Goal: Feedback & Contribution: Contribute content

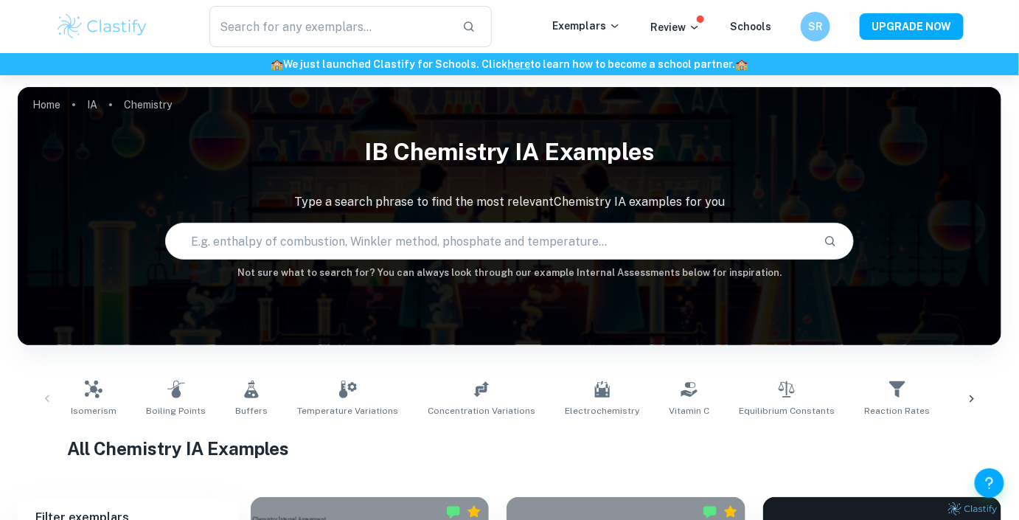
click at [574, 53] on div "🏫 We just launched Clastify for Schools. Click here to learn how to become a sc…" at bounding box center [509, 64] width 1019 height 22
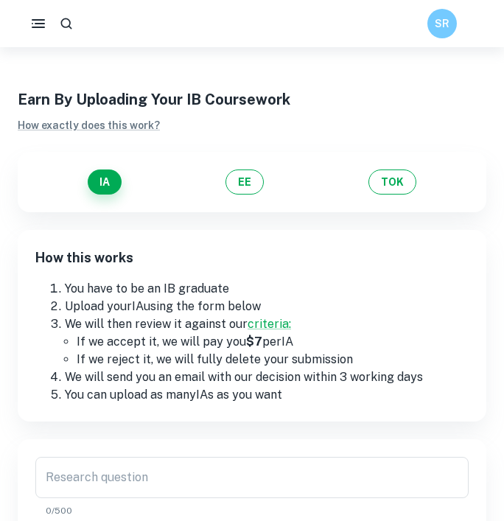
scroll to position [299, 0]
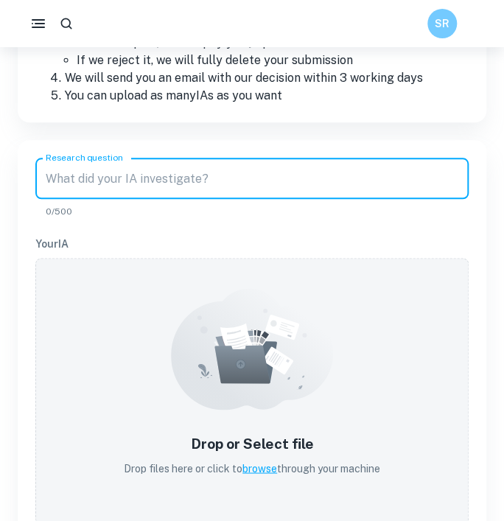
click at [291, 167] on input "Research question" at bounding box center [252, 178] width 434 height 41
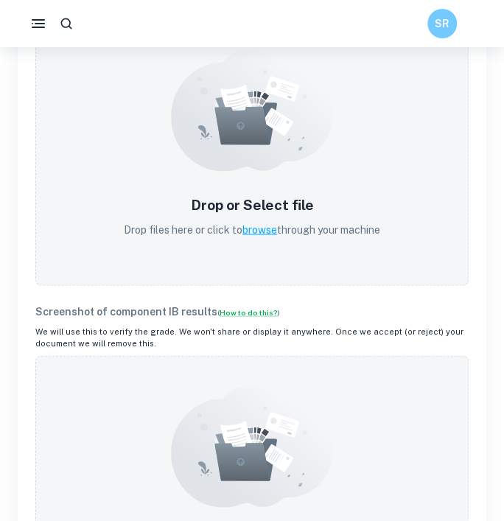
scroll to position [200, 0]
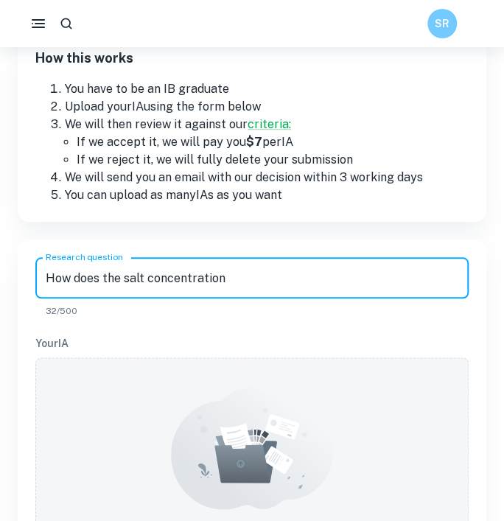
click at [163, 288] on input "How does the salt concentration" at bounding box center [252, 277] width 434 height 41
paste input "(NaCl) of (0.00, 0.025, 0.050, 0.075, 0.100, 0.125) moldm-3 of solution (urine …"
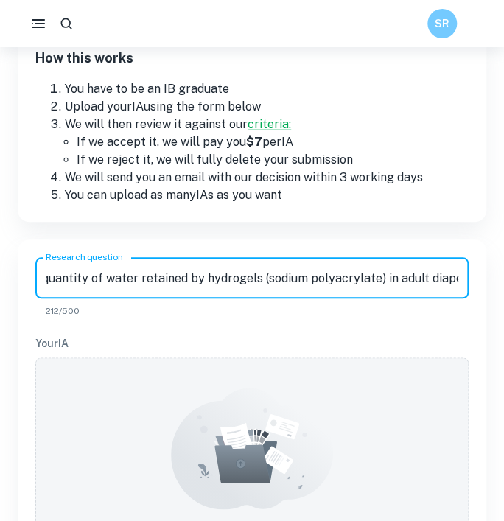
click at [240, 277] on input "How does the salt concentration (NaCl) of (0.00, 0.025, 0.050, 0.075, 0.100, 0.…" at bounding box center [252, 277] width 434 height 41
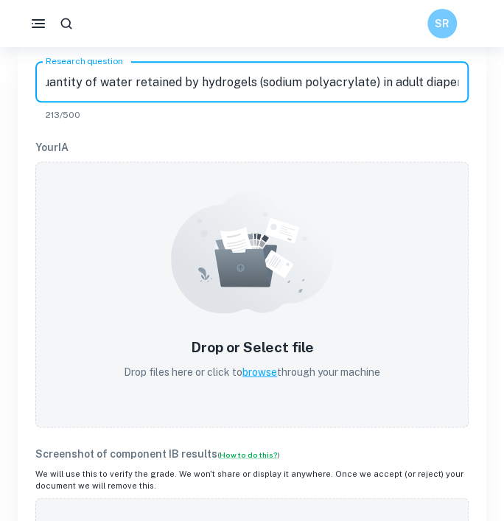
scroll to position [405, 0]
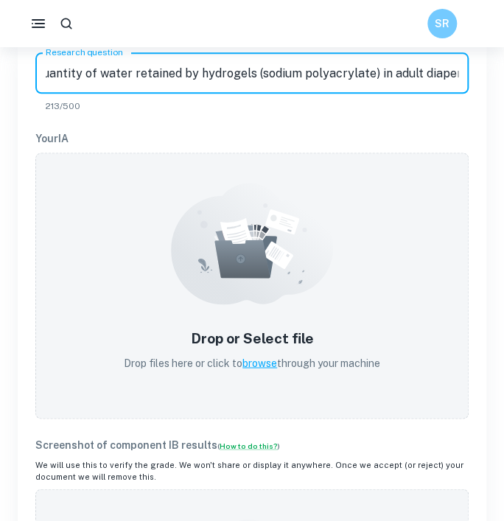
type input "How does the salt concentration (NaCl) of (0.00, 0.025, 0.050, 0.075, 0.100, 0.…"
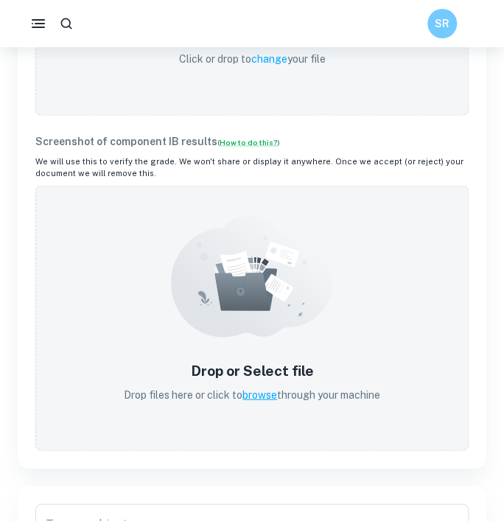
scroll to position [582, 0]
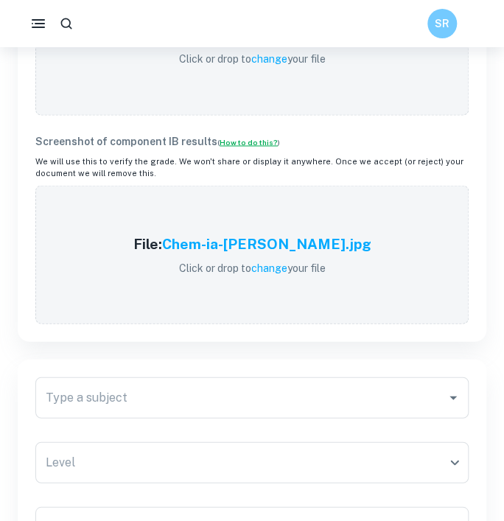
click at [227, 139] on link "How to do this?" at bounding box center [249, 141] width 58 height 9
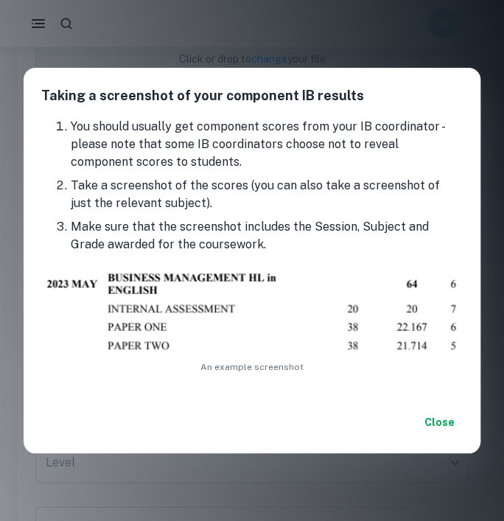
click at [448, 421] on button "Close" at bounding box center [439, 422] width 47 height 27
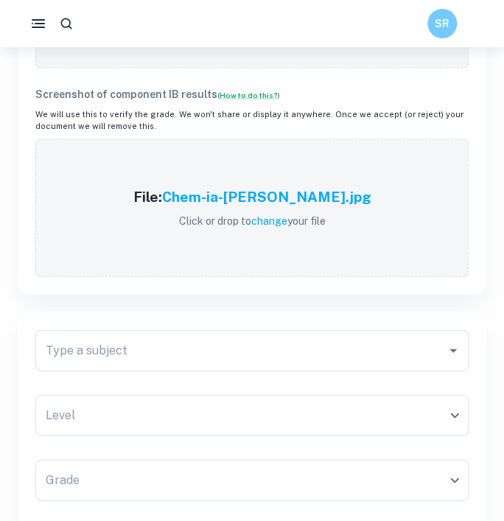
scroll to position [629, 0]
click at [328, 332] on div "Type a subject" at bounding box center [252, 350] width 434 height 41
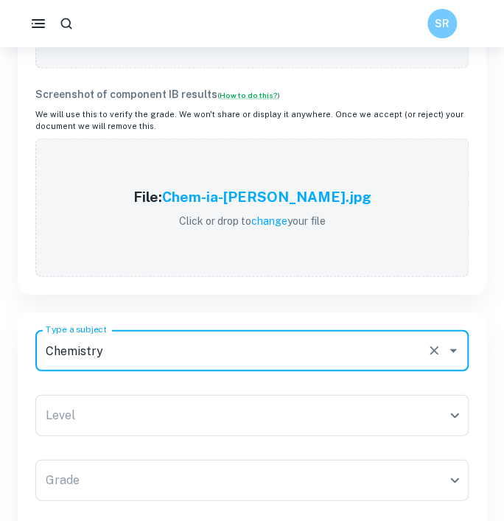
type input "Chemistry"
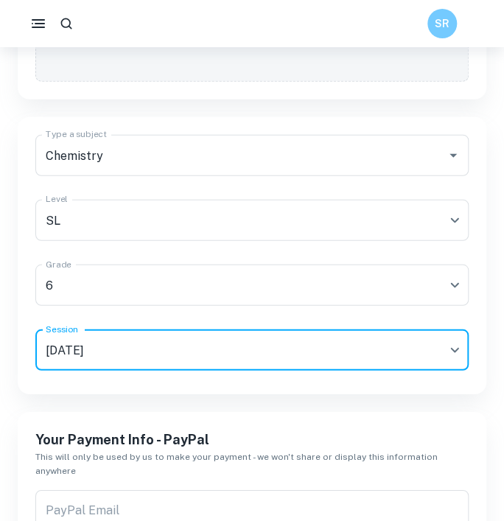
scroll to position [949, 0]
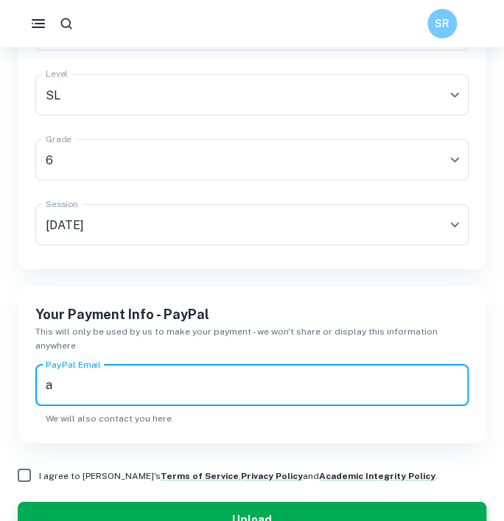
click at [246, 382] on input "a" at bounding box center [252, 385] width 434 height 41
type input "[EMAIL_ADDRESS][DOMAIN_NAME]"
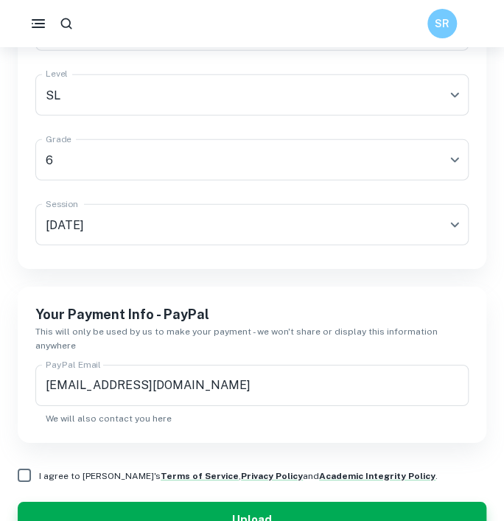
click at [327, 291] on div "Your Payment Info - PayPal This will only be used by us to make your payment - …" at bounding box center [252, 365] width 469 height 156
click at [25, 462] on input "I agree to [PERSON_NAME]'s Terms of Service , Privacy Policy and Academic Integ…" at bounding box center [24, 475] width 29 height 29
checkbox input "true"
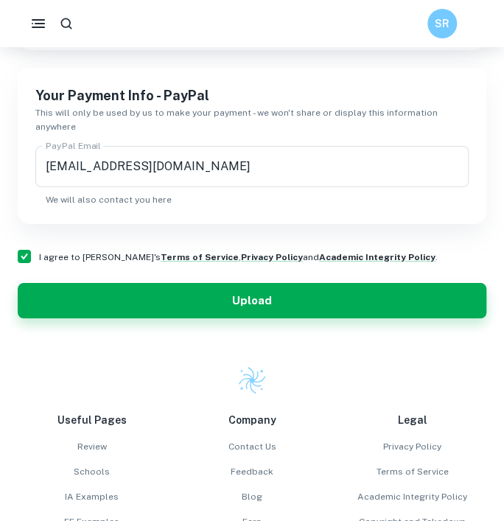
scroll to position [1167, 0]
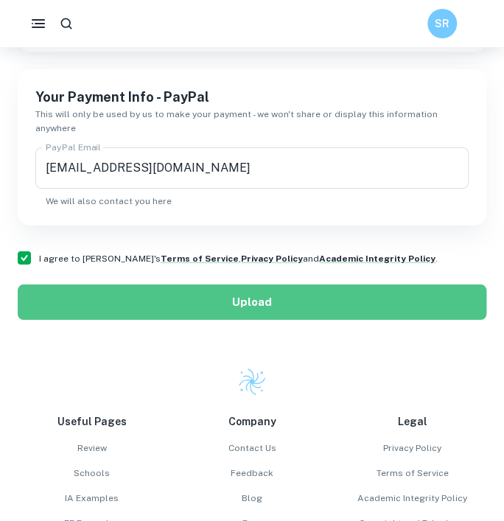
click at [245, 289] on button "Upload" at bounding box center [252, 302] width 469 height 35
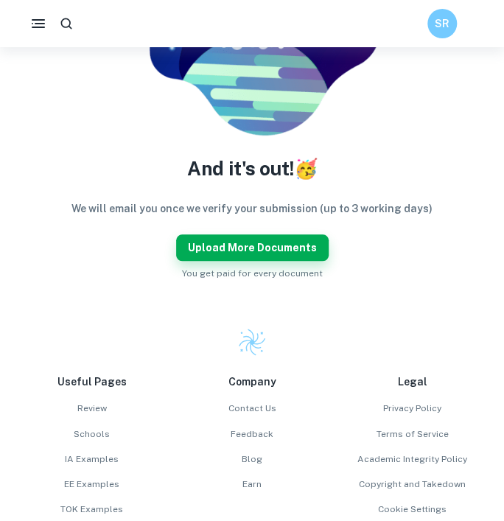
scroll to position [251, 0]
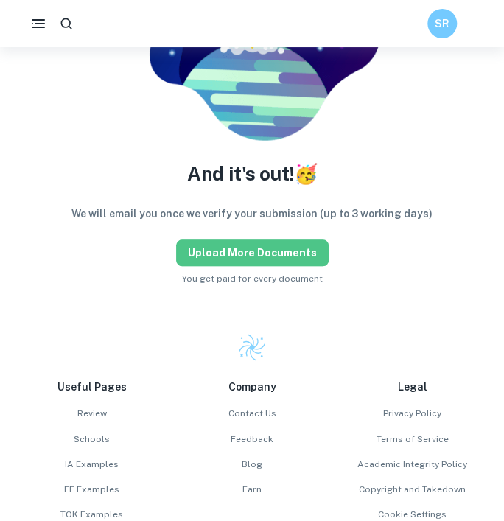
click at [296, 248] on button "Upload more documents" at bounding box center [252, 253] width 153 height 27
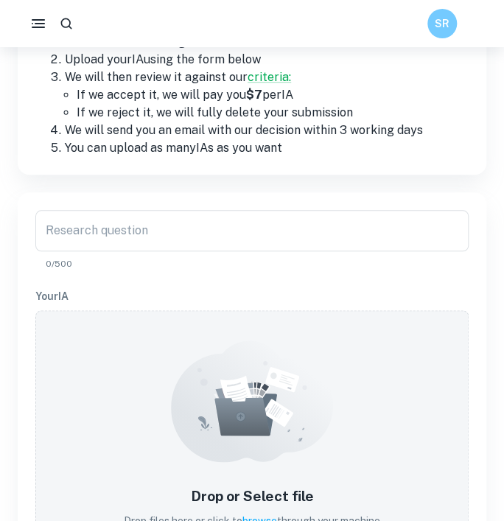
scroll to position [254, 0]
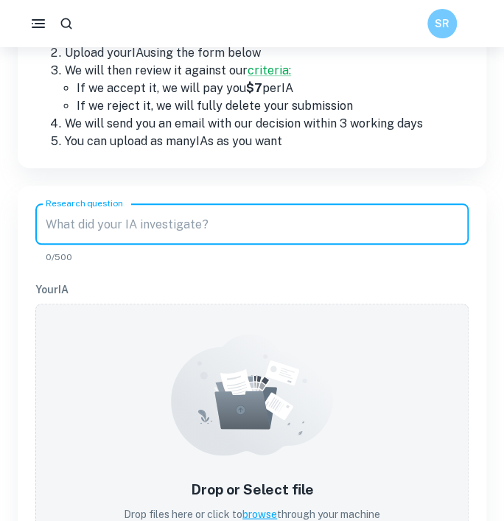
click at [289, 218] on input "Research question" at bounding box center [252, 224] width 434 height 41
paste input "TO DETERMINE THE OPTIMAL MASS DISTRIBUTION AND BASE SHAPE OF TOP IN MAXIMISING …"
type input "TO DETERMINE THE OPTIMAL MASS DISTRIBUTION AND BASE SHAPE OF TOP IN MAXIMISING …"
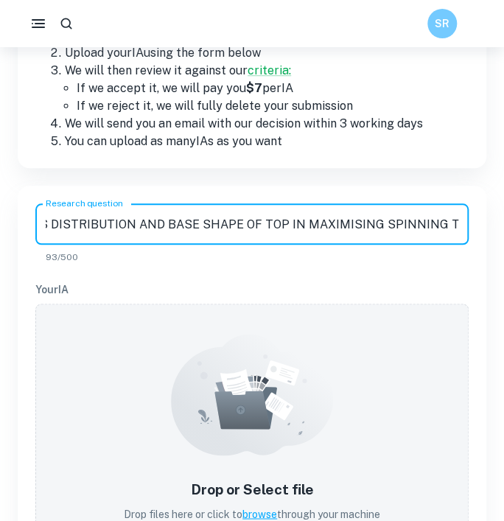
scroll to position [0, 0]
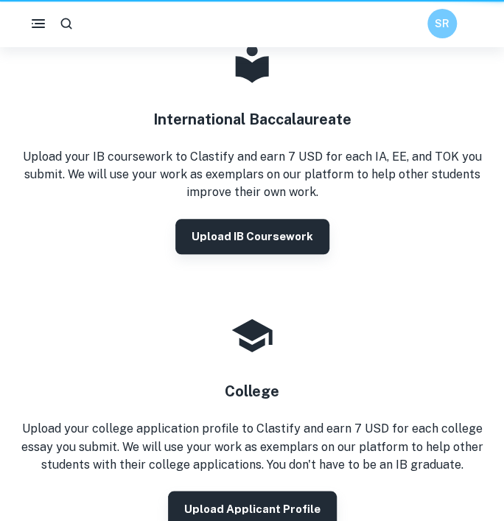
scroll to position [198, 0]
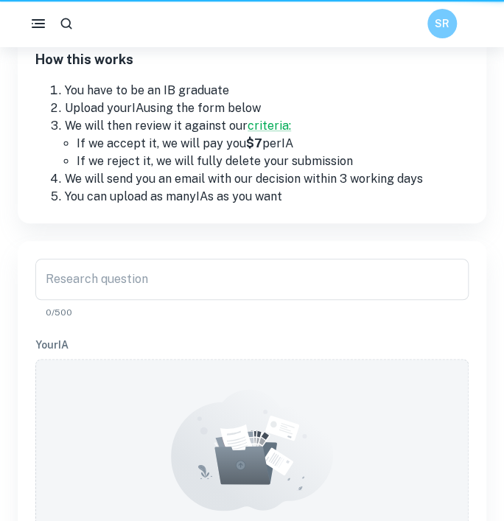
scroll to position [254, 0]
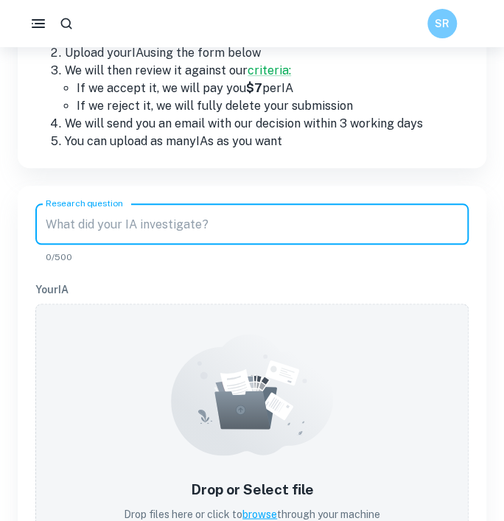
click at [204, 229] on input "Research question" at bounding box center [252, 224] width 434 height 41
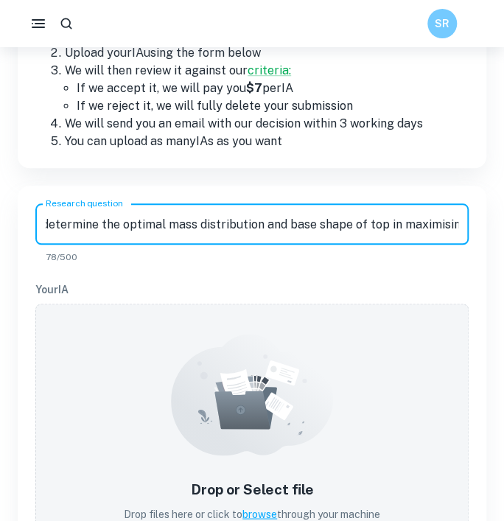
scroll to position [0, 0]
click at [364, 229] on input "To determine the optimal mass distribution and base shape of top in maximising" at bounding box center [252, 224] width 434 height 41
type input "To determine the optimal mass distribution and base shape of top in maximising …"
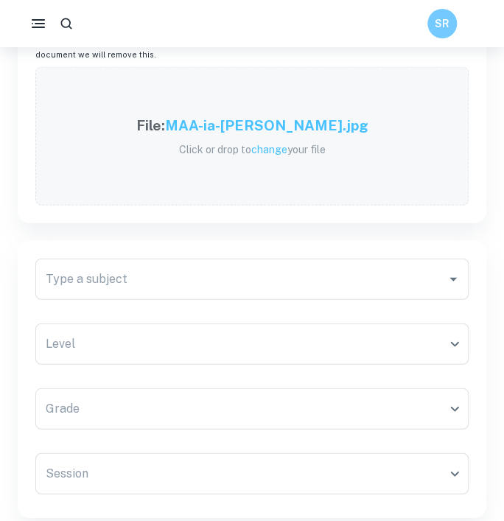
scroll to position [711, 0]
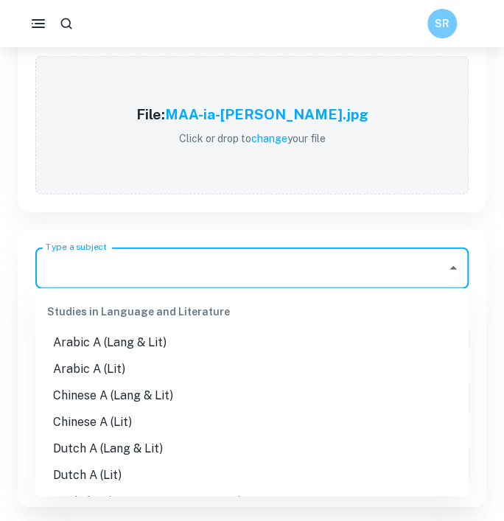
click at [96, 256] on input "Type a subject" at bounding box center [241, 268] width 398 height 28
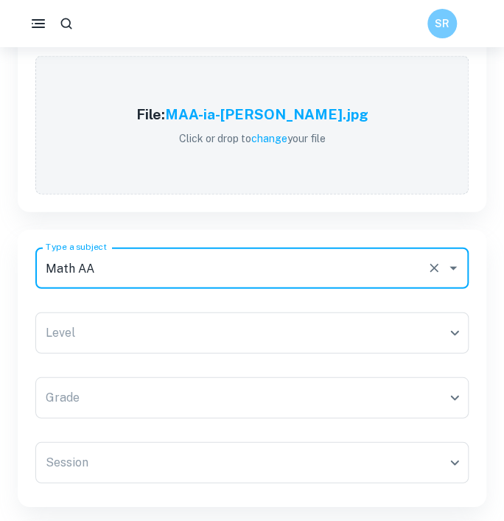
type input "Math AA"
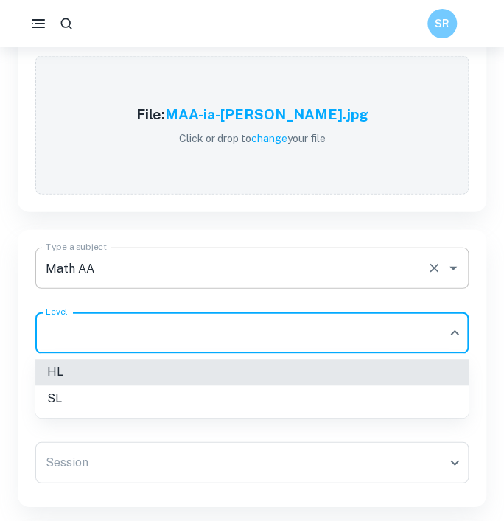
type input "HL"
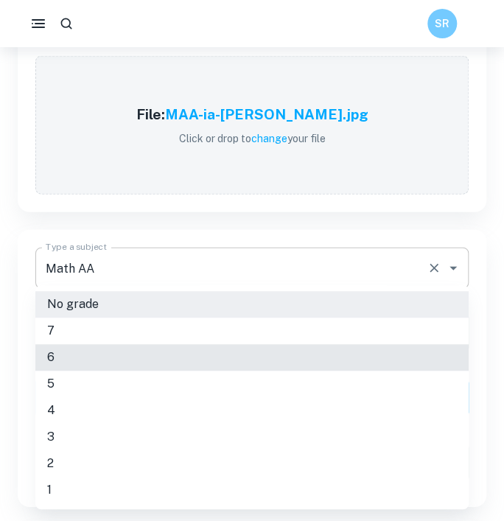
type input "6"
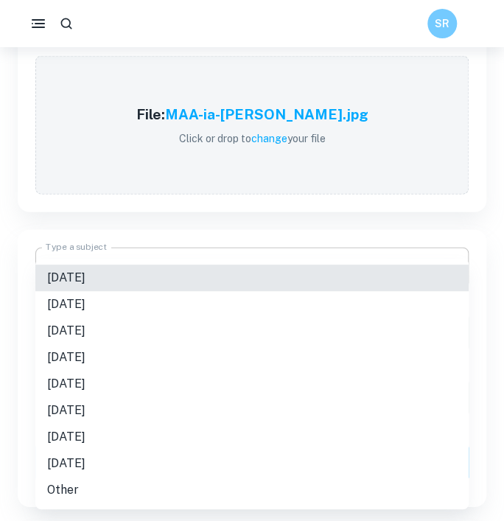
type input "M25"
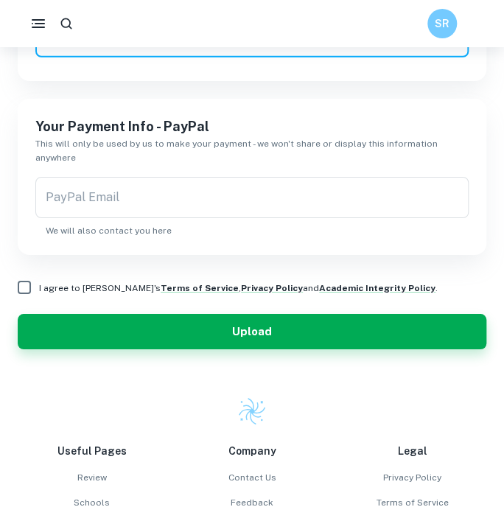
scroll to position [1141, 0]
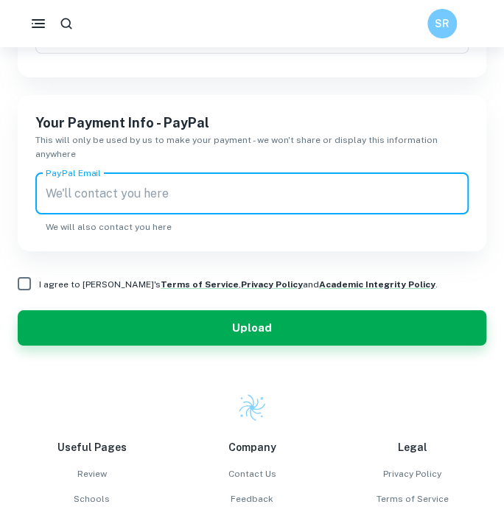
click at [107, 173] on input "PayPal Email" at bounding box center [252, 193] width 434 height 41
type input "[EMAIL_ADDRESS][DOMAIN_NAME]"
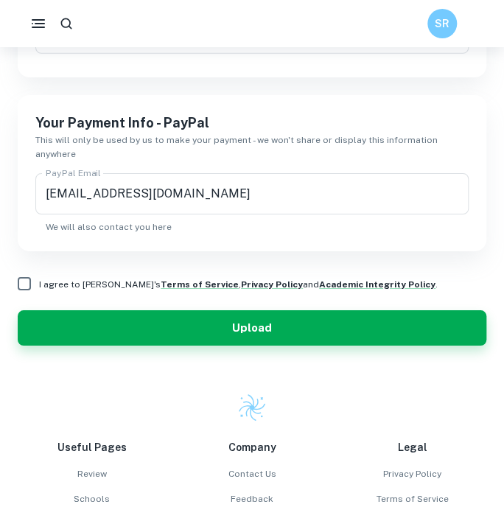
click at [37, 199] on div "PayPal Email [EMAIL_ADDRESS][DOMAIN_NAME] PayPal Email We will also contact you…" at bounding box center [252, 203] width 434 height 60
click at [29, 269] on input "I agree to [PERSON_NAME]'s Terms of Service , Privacy Policy and Academic Integ…" at bounding box center [24, 283] width 29 height 29
checkbox input "true"
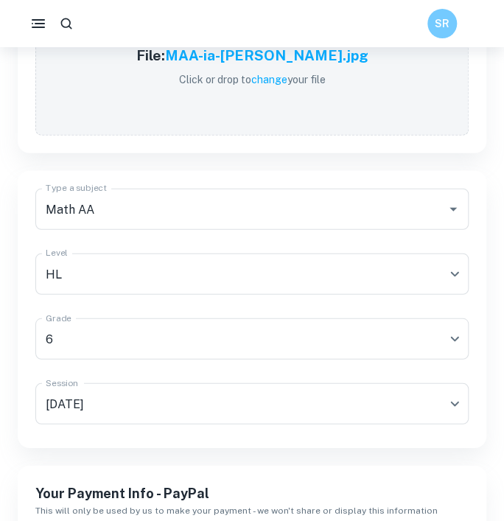
scroll to position [1044, 0]
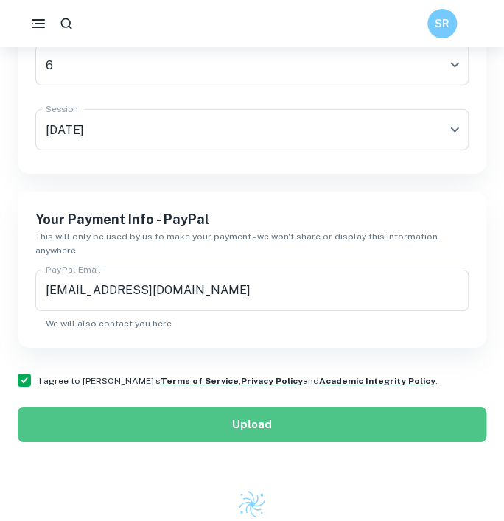
click at [184, 407] on button "Upload" at bounding box center [252, 424] width 469 height 35
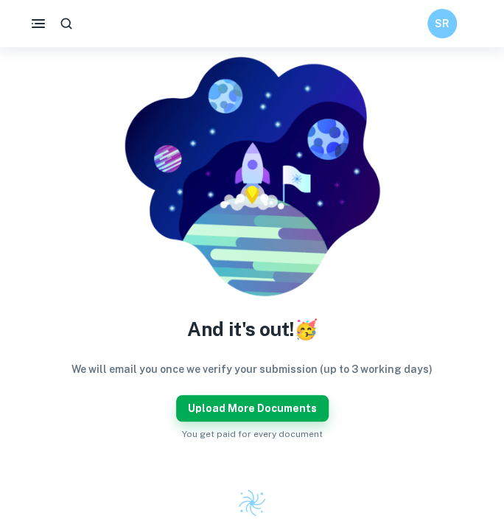
scroll to position [97, 0]
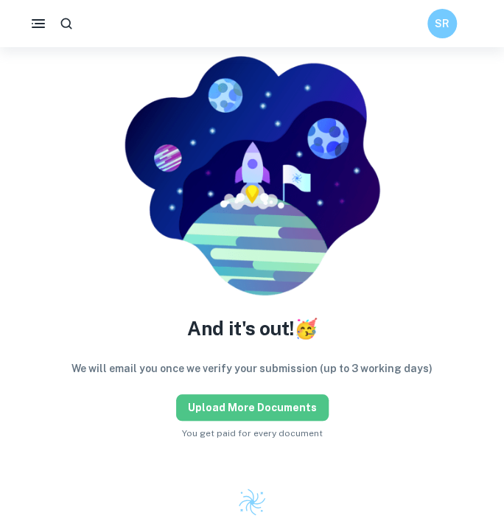
click at [271, 403] on button "Upload more documents" at bounding box center [252, 408] width 153 height 27
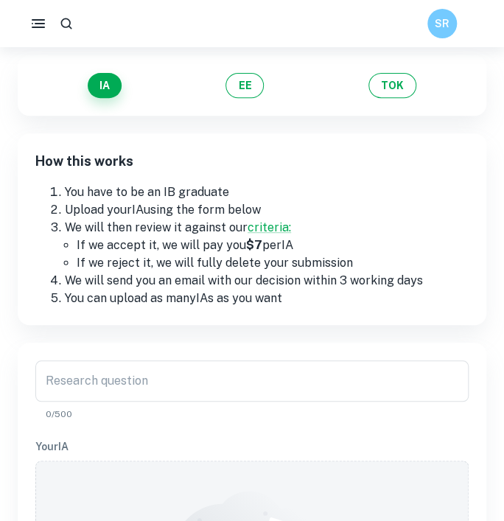
scroll to position [204, 0]
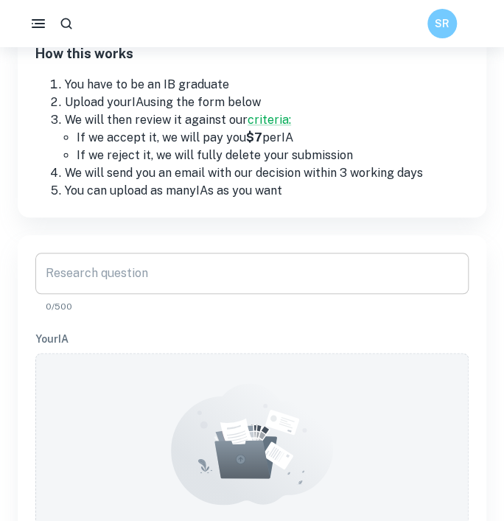
click at [104, 264] on input "Research question" at bounding box center [252, 273] width 434 height 41
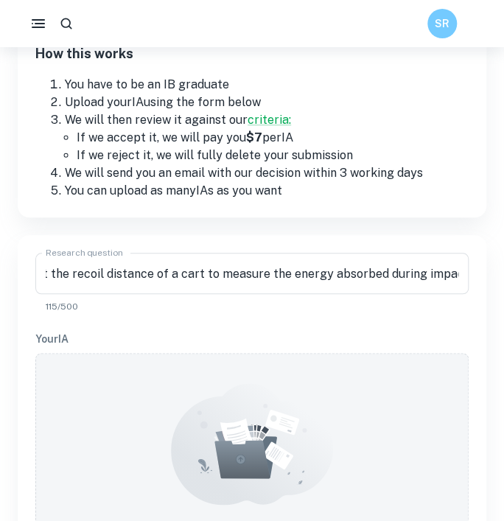
scroll to position [0, 0]
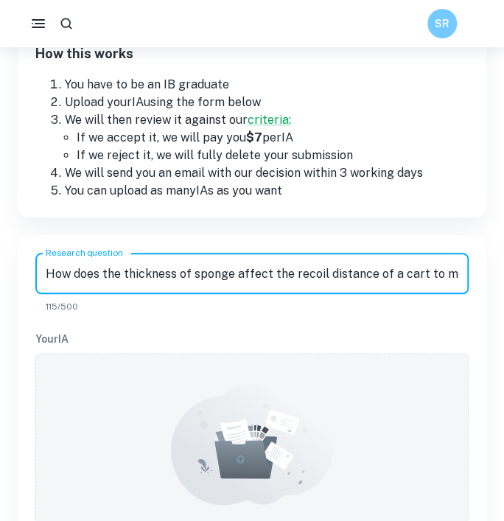
click at [399, 275] on input "How does the thickness of sponge affect the recoil distance of a cart to measur…" at bounding box center [252, 273] width 434 height 41
type input "How does the thickness of sponge affect the recoil distance of a cart after col…"
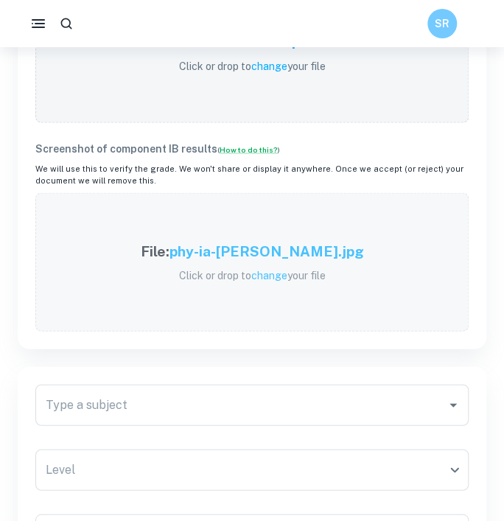
scroll to position [667, 0]
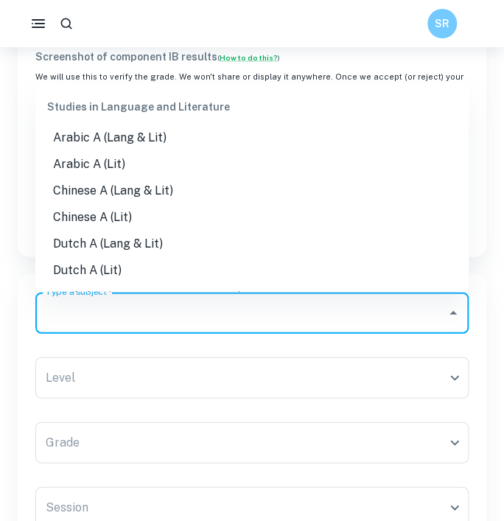
click at [159, 322] on input "Type a subject" at bounding box center [241, 313] width 398 height 28
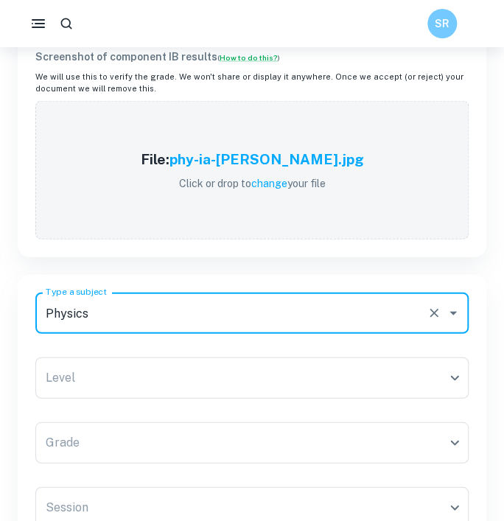
type input "Physics"
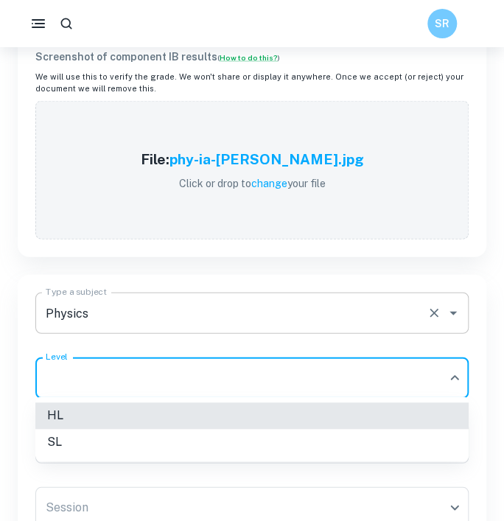
type input "HL"
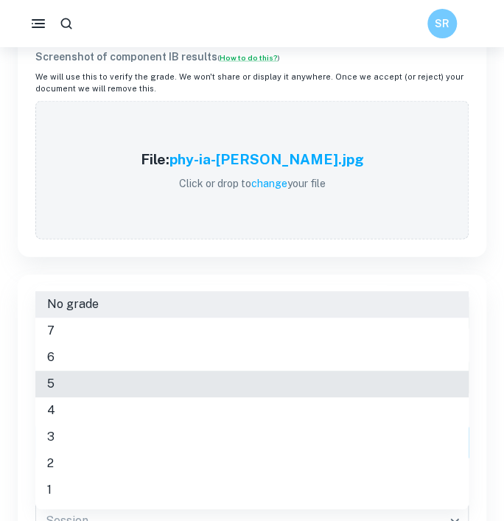
type input "5"
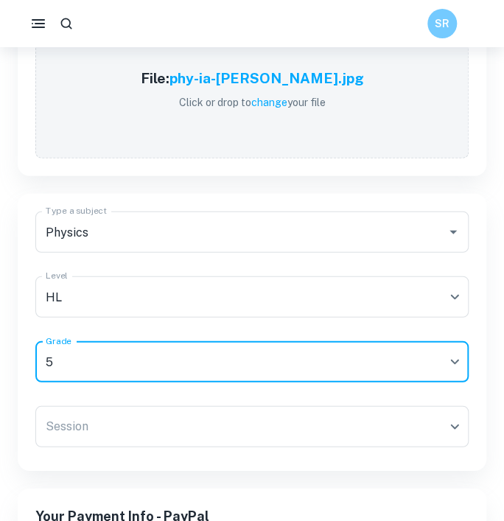
scroll to position [748, 0]
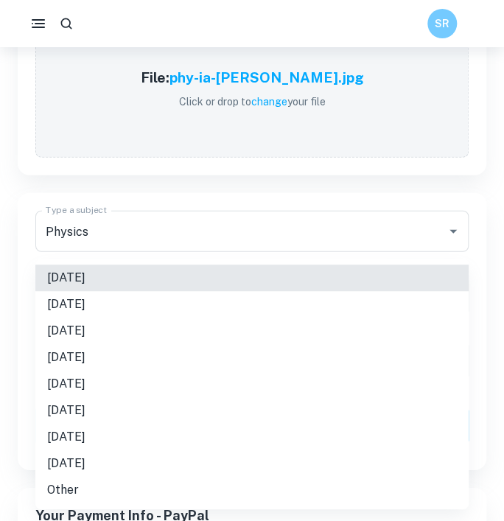
type input "M25"
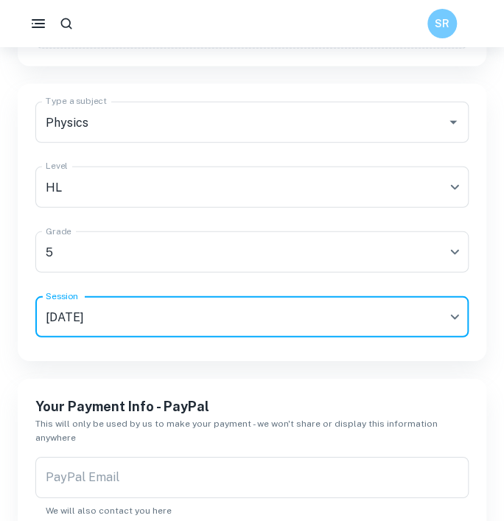
scroll to position [861, 0]
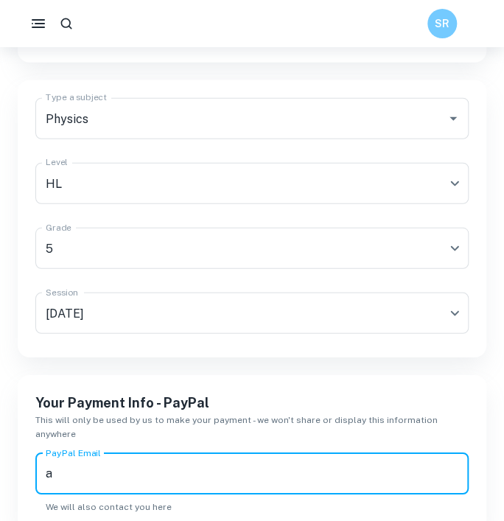
click at [184, 464] on input "a" at bounding box center [252, 474] width 434 height 41
type input "[EMAIL_ADDRESS][DOMAIN_NAME]"
click at [331, 393] on h6 "Your Payment Info - PayPal" at bounding box center [252, 403] width 434 height 21
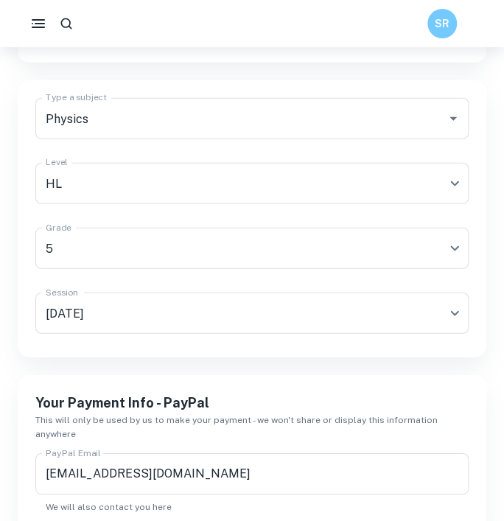
scroll to position [931, 0]
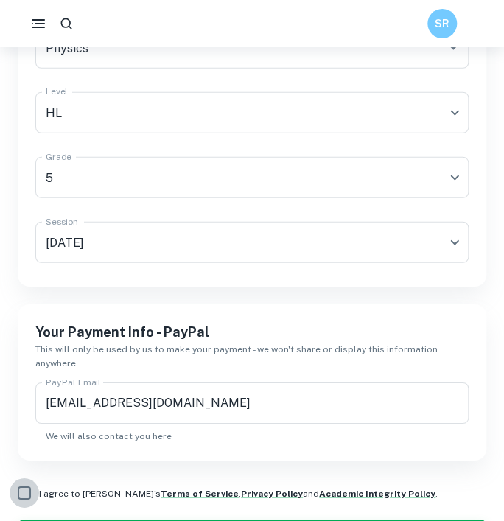
click at [34, 479] on input "I agree to [PERSON_NAME]'s Terms of Service , Privacy Policy and Academic Integ…" at bounding box center [24, 493] width 29 height 29
checkbox input "true"
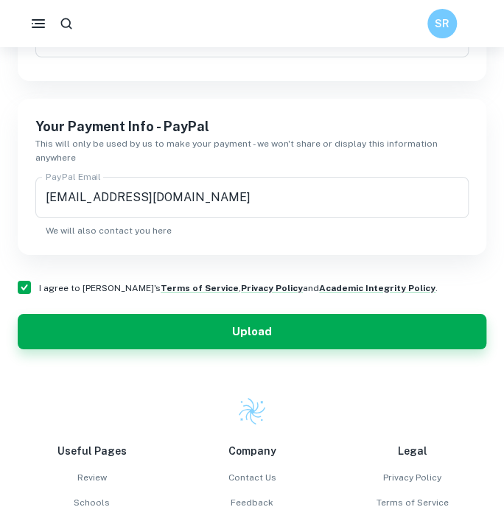
scroll to position [1134, 0]
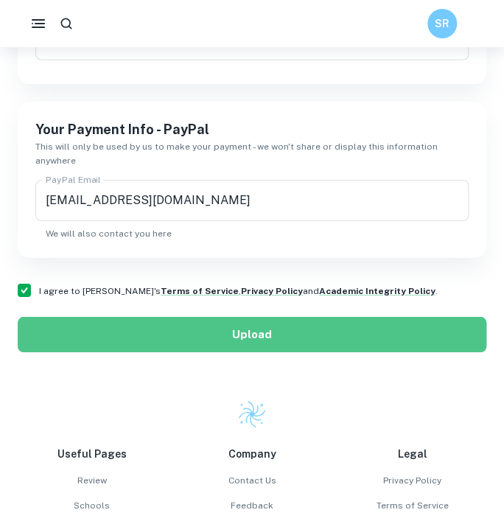
click at [202, 317] on button "Upload" at bounding box center [252, 334] width 469 height 35
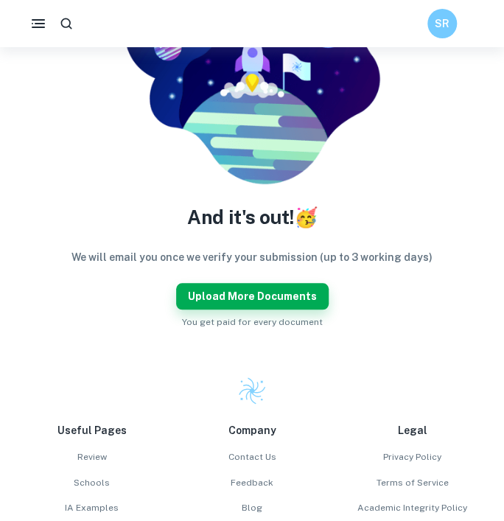
scroll to position [207, 0]
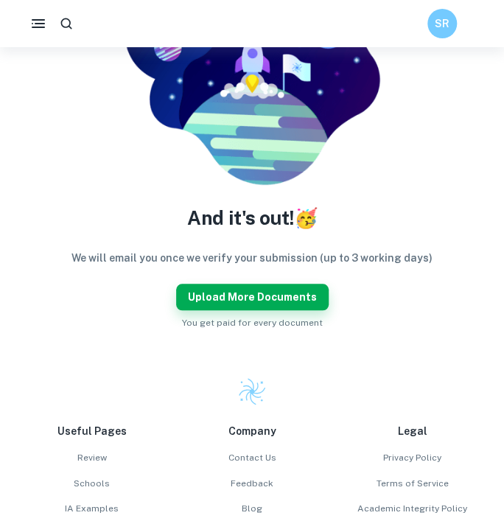
click at [271, 282] on div "And it's out! 🥳 We will email you once we verify your submission (up to 3 worki…" at bounding box center [252, 137] width 434 height 385
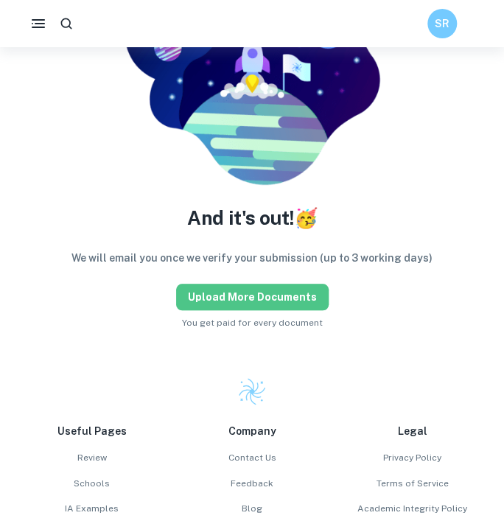
click at [288, 295] on button "Upload more documents" at bounding box center [252, 297] width 153 height 27
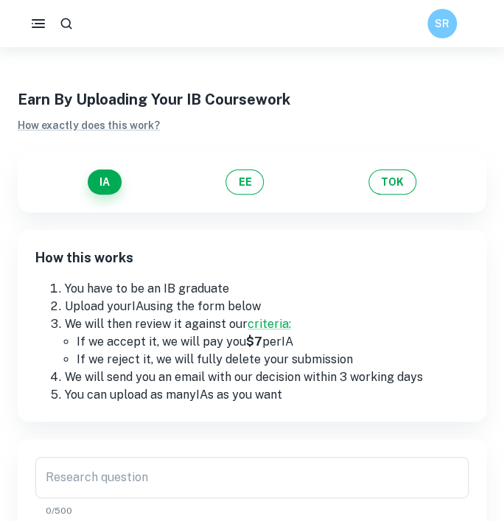
scroll to position [113, 0]
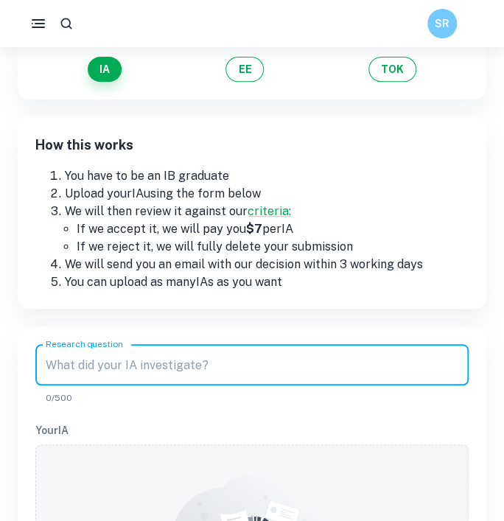
click at [192, 364] on input "Research question" at bounding box center [252, 364] width 434 height 41
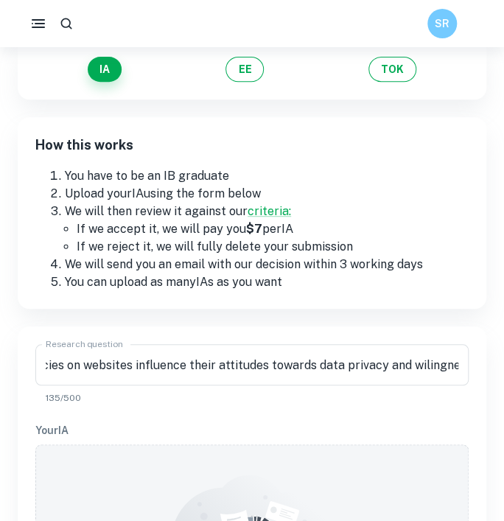
scroll to position [0, 0]
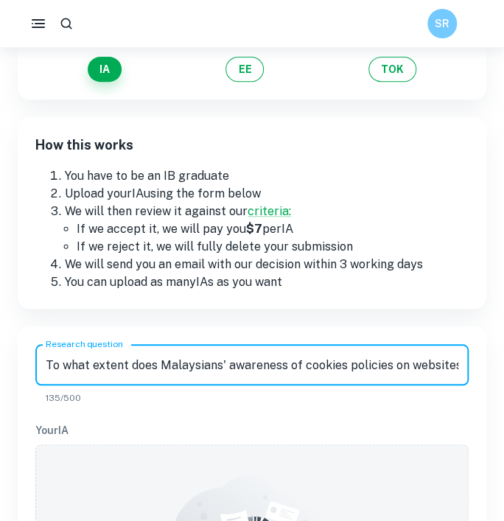
click at [403, 355] on input "To what extent does Malaysians' awareness of cookies policies on websites influ…" at bounding box center [252, 364] width 434 height 41
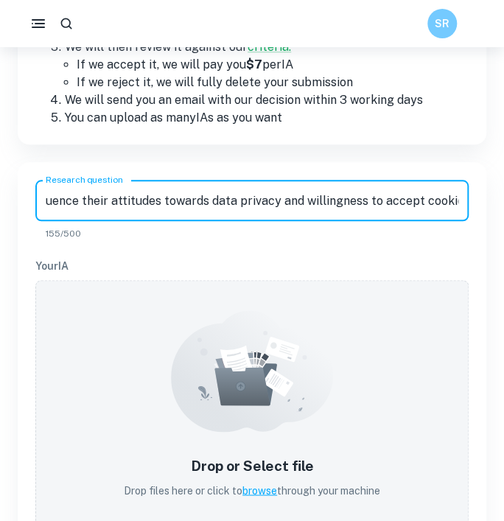
type input "To what extent does Malaysians' awareness of cookies policies on websites influ…"
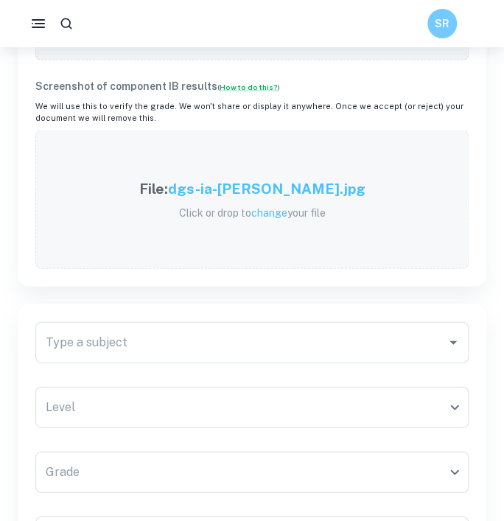
scroll to position [681, 0]
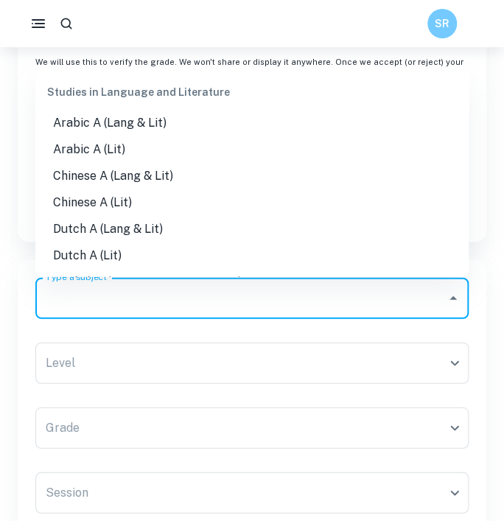
click at [183, 291] on input "Type a subject" at bounding box center [241, 298] width 398 height 28
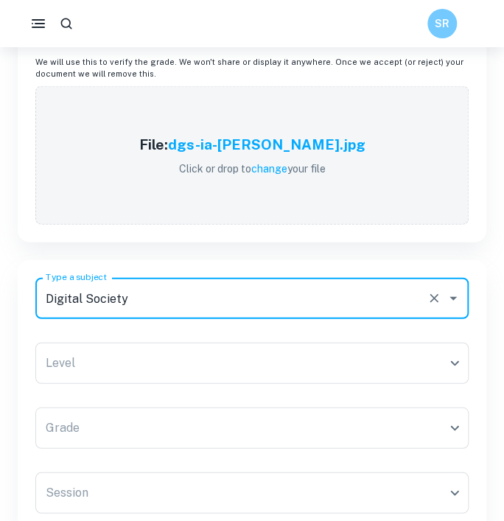
type input "Digital Society"
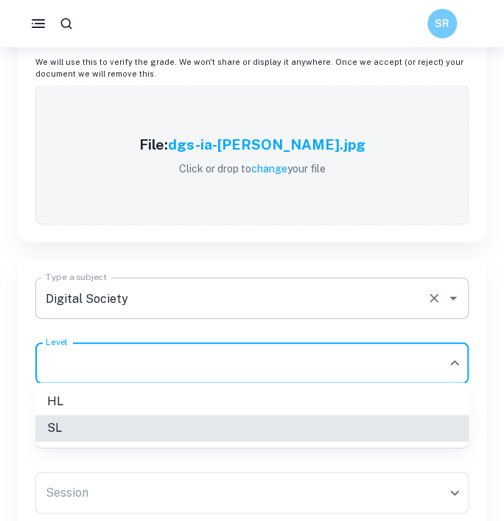
type input "SL"
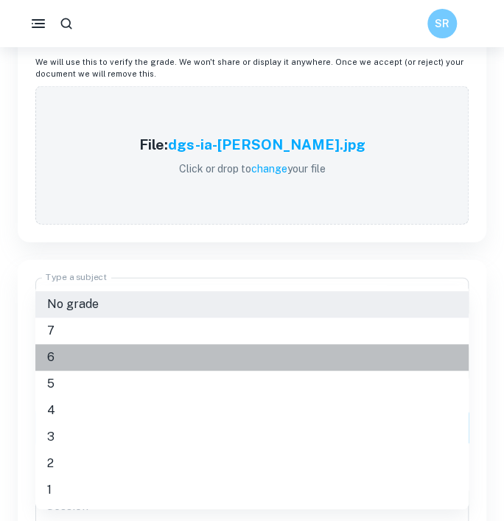
click at [92, 361] on li "6" at bounding box center [252, 357] width 434 height 27
type input "6"
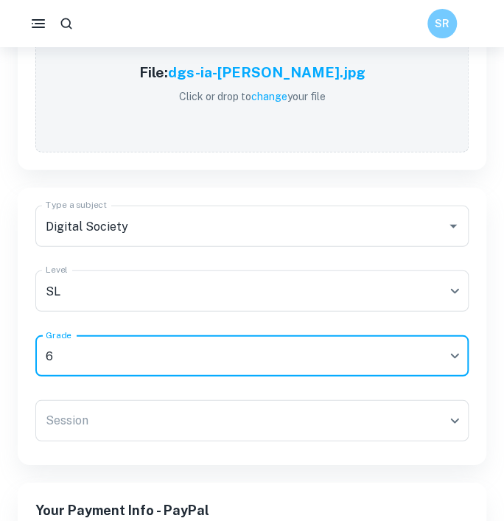
scroll to position [754, 0]
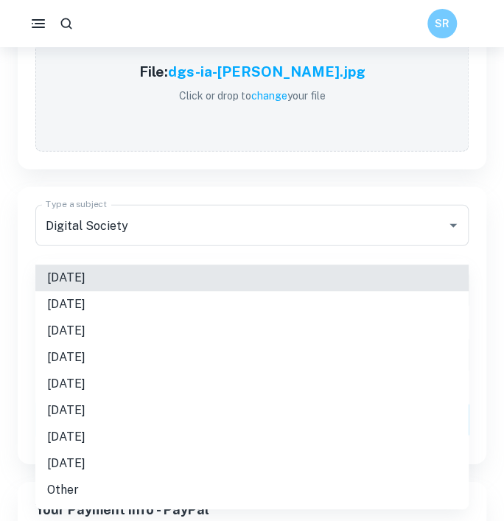
type input "M25"
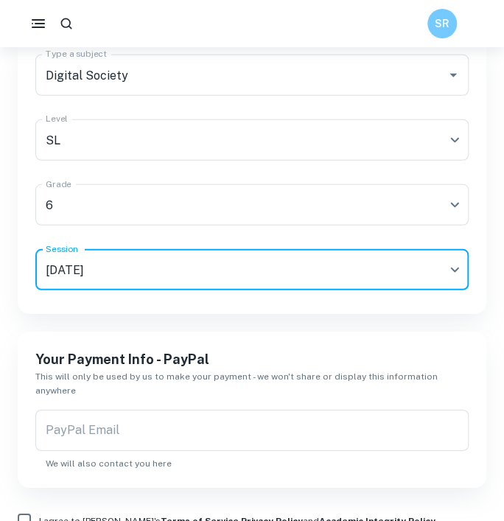
scroll to position [906, 0]
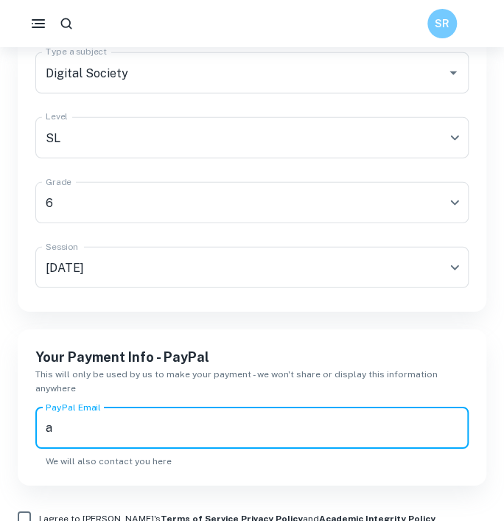
click at [183, 414] on input "a" at bounding box center [252, 428] width 434 height 41
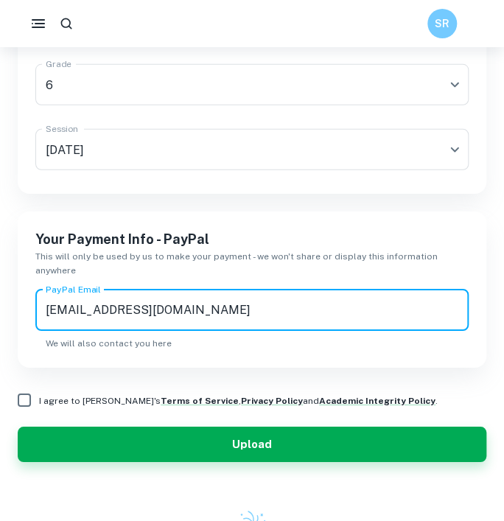
type input "[EMAIL_ADDRESS][DOMAIN_NAME]"
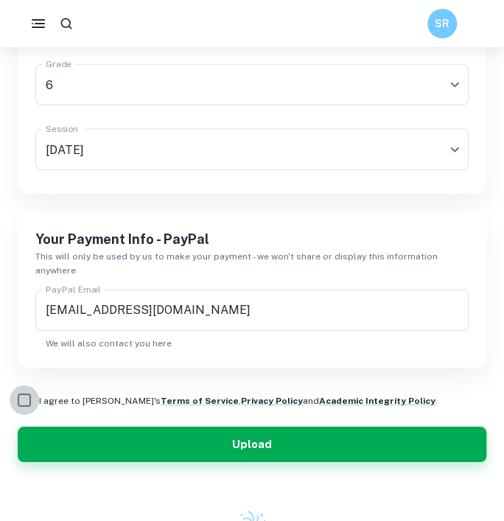
click at [27, 386] on input "I agree to [PERSON_NAME]'s Terms of Service , Privacy Policy and Academic Integ…" at bounding box center [24, 400] width 29 height 29
checkbox input "true"
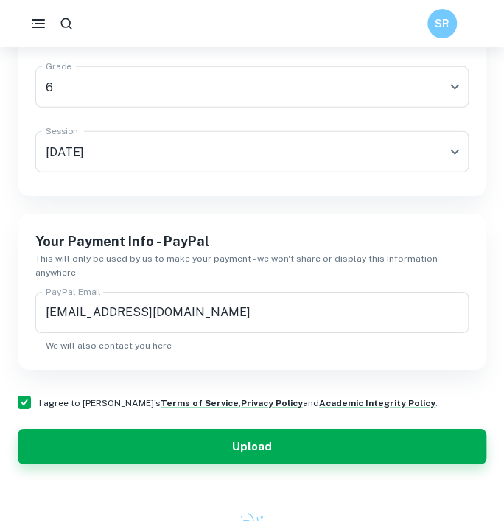
scroll to position [1203, 0]
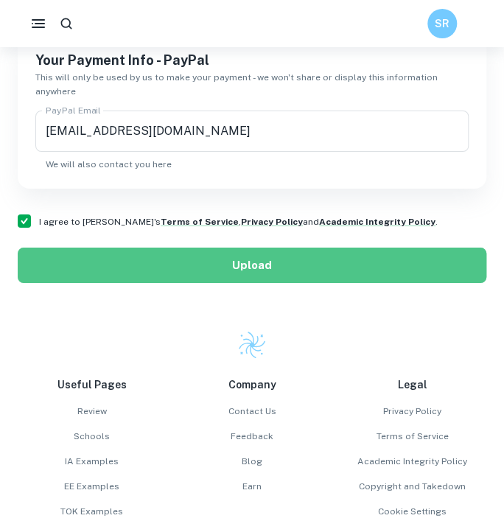
click at [246, 255] on button "Upload" at bounding box center [252, 265] width 469 height 35
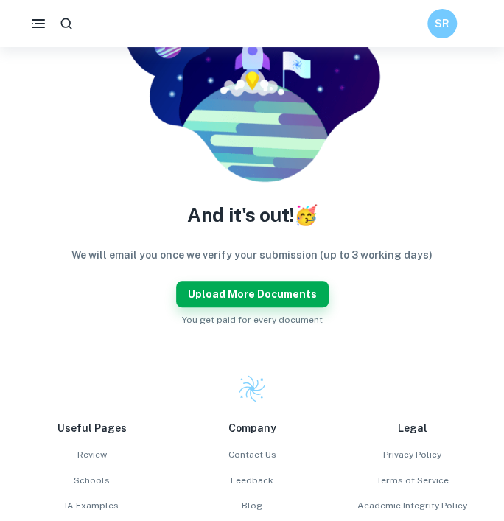
scroll to position [209, 0]
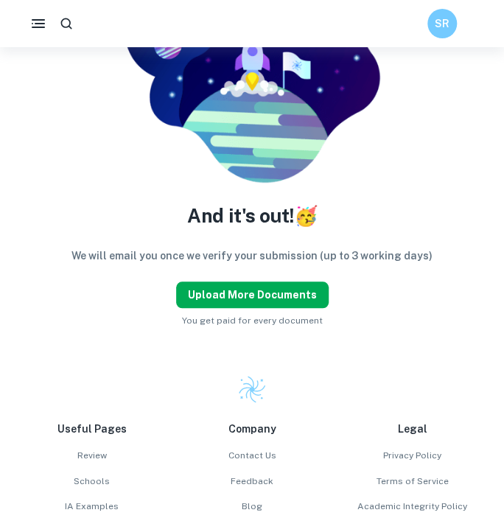
click at [275, 297] on button "Upload more documents" at bounding box center [252, 295] width 153 height 27
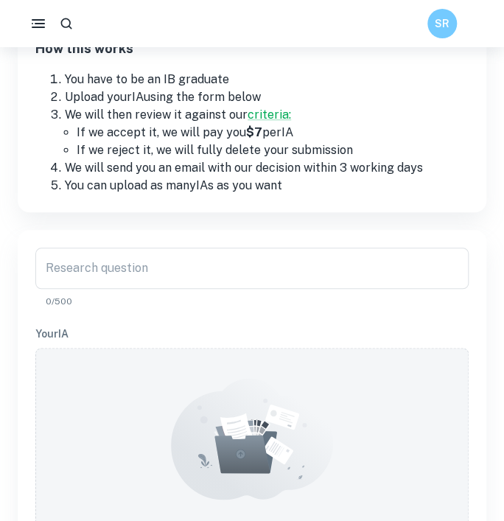
scroll to position [0, 0]
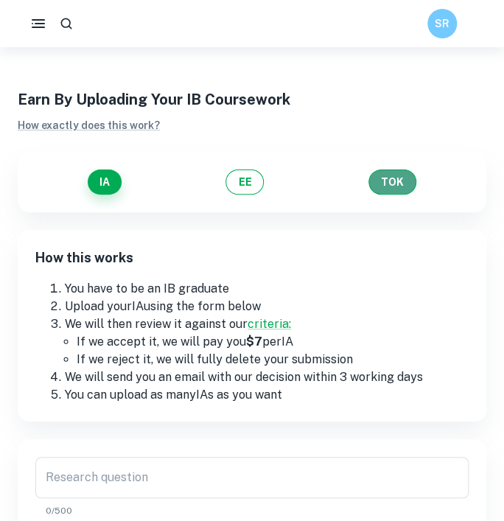
click at [401, 187] on button "TOK" at bounding box center [393, 182] width 48 height 25
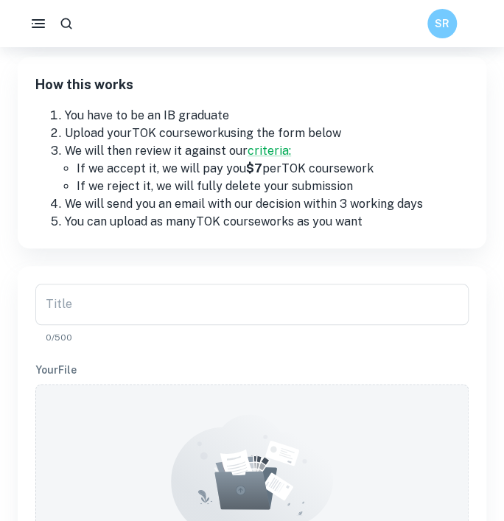
scroll to position [183, 0]
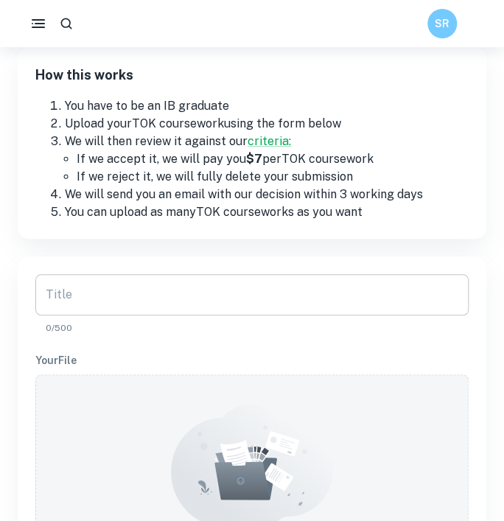
click at [307, 278] on input "Title" at bounding box center [252, 294] width 434 height 41
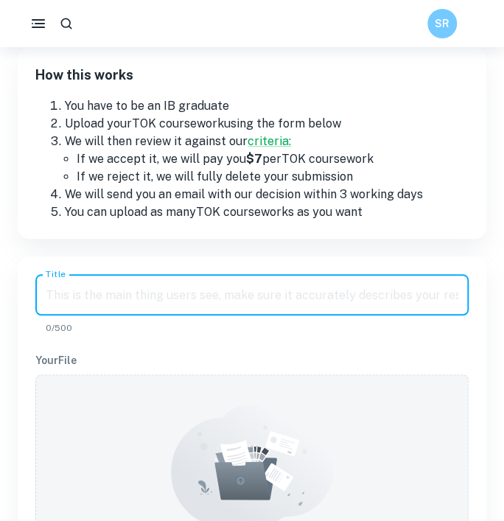
paste input "Do the ever-improving tools of an area of knowledge always result in improved k…"
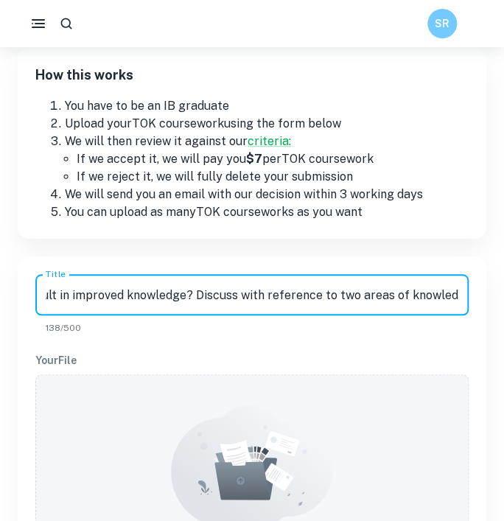
scroll to position [0, 358]
type input "Do the ever-improving tools of an area of knowledge always result in improved k…"
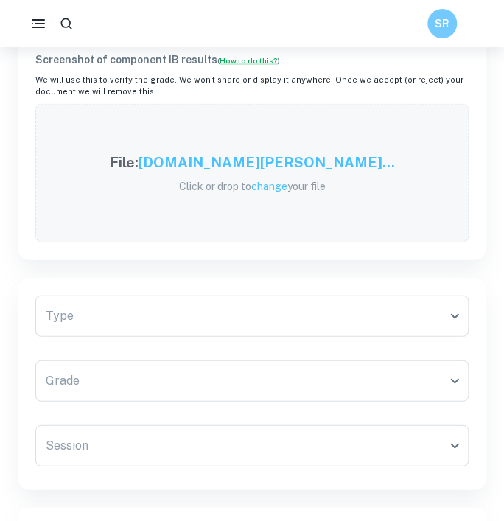
scroll to position [664, 0]
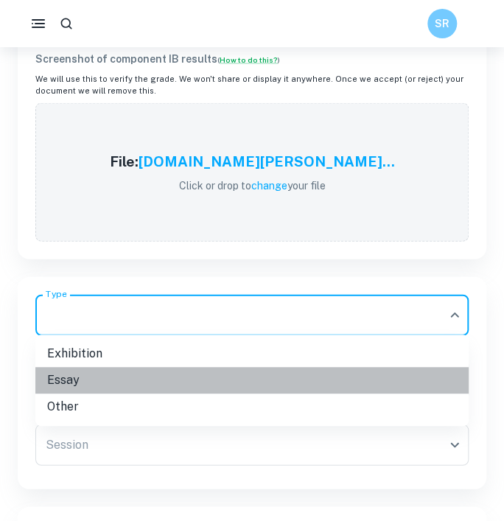
click at [159, 370] on li "Essay" at bounding box center [252, 380] width 434 height 27
type input "Essay"
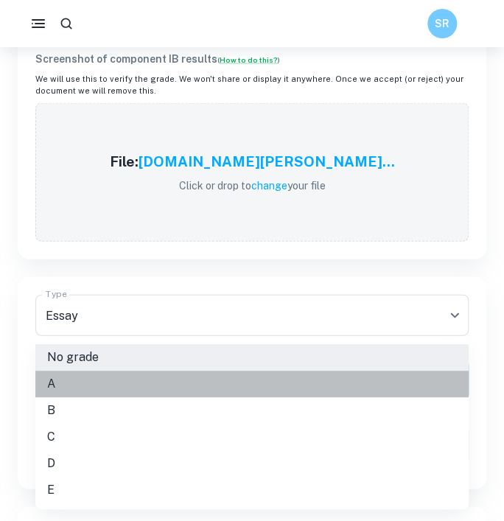
click at [169, 382] on li "A" at bounding box center [252, 384] width 434 height 27
type input "A"
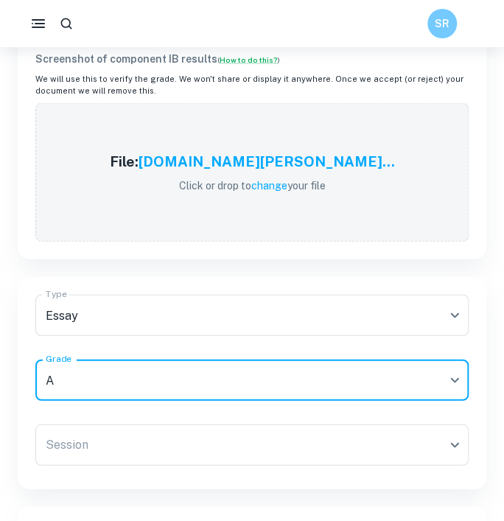
scroll to position [777, 0]
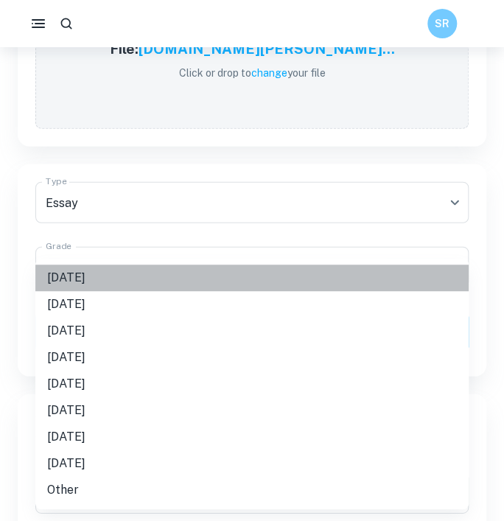
click at [123, 274] on li "[DATE]" at bounding box center [252, 278] width 434 height 27
type input "M25"
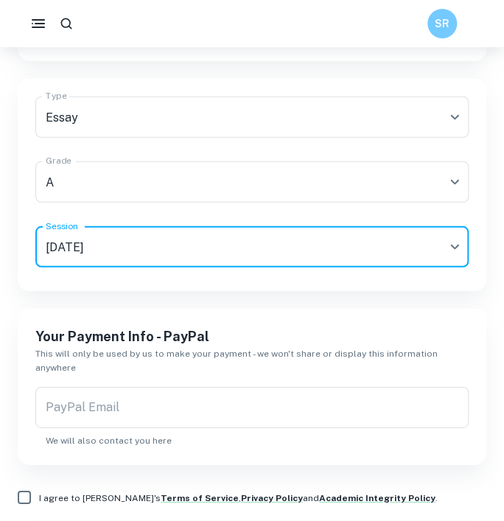
scroll to position [874, 0]
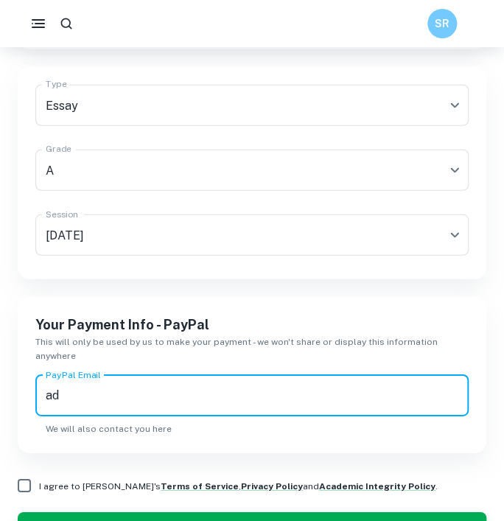
click at [142, 392] on input "ad" at bounding box center [252, 395] width 434 height 41
type input "[EMAIL_ADDRESS][DOMAIN_NAME]"
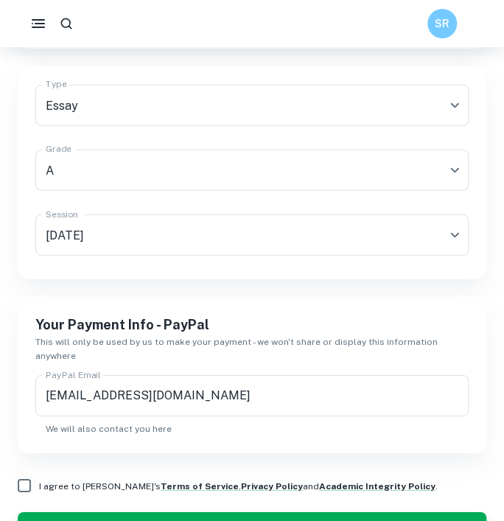
click at [43, 410] on div "PayPal Email [EMAIL_ADDRESS][DOMAIN_NAME] PayPal Email We will also contact you…" at bounding box center [252, 405] width 434 height 60
click at [18, 471] on input "I agree to [PERSON_NAME]'s Terms of Service , Privacy Policy and Academic Integ…" at bounding box center [24, 485] width 29 height 29
checkbox input "true"
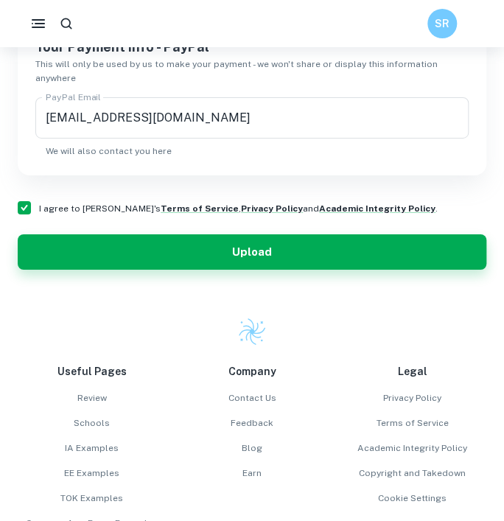
scroll to position [1153, 0]
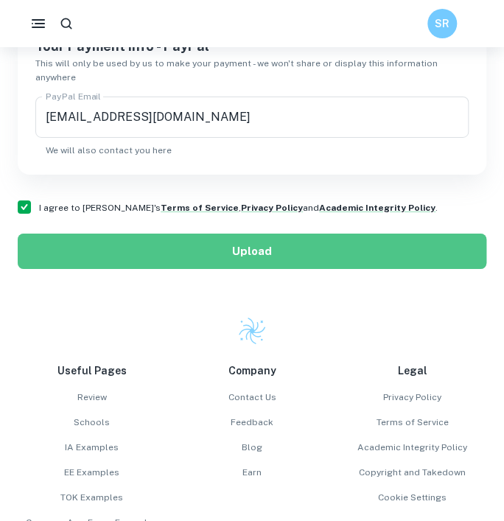
click at [274, 235] on button "Upload" at bounding box center [252, 251] width 469 height 35
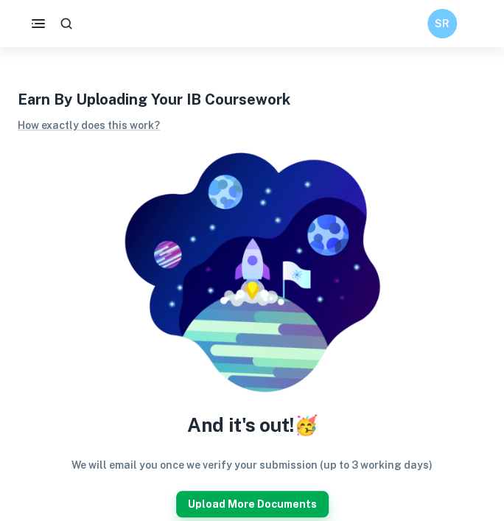
scroll to position [210, 0]
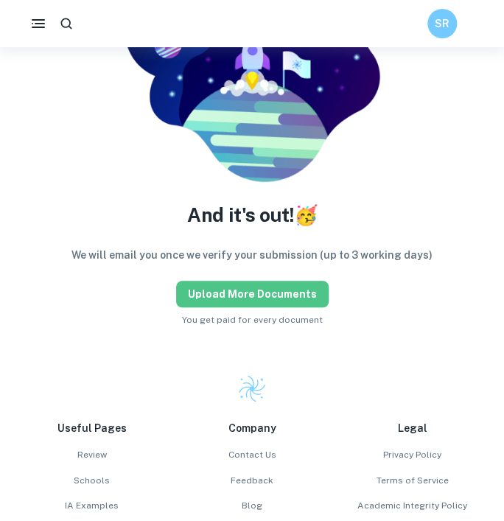
click at [299, 288] on button "Upload more documents" at bounding box center [252, 294] width 153 height 27
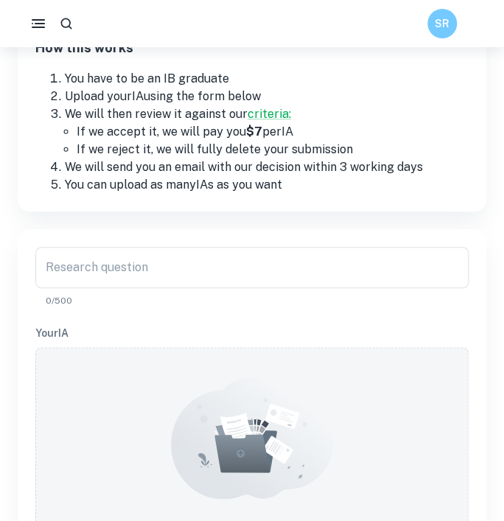
scroll to position [0, 0]
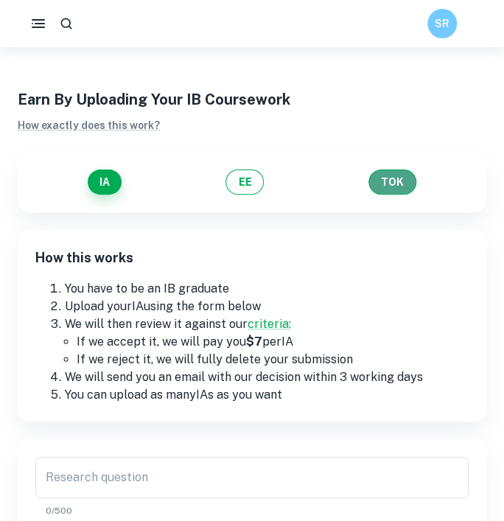
click at [401, 183] on button "TOK" at bounding box center [393, 182] width 48 height 25
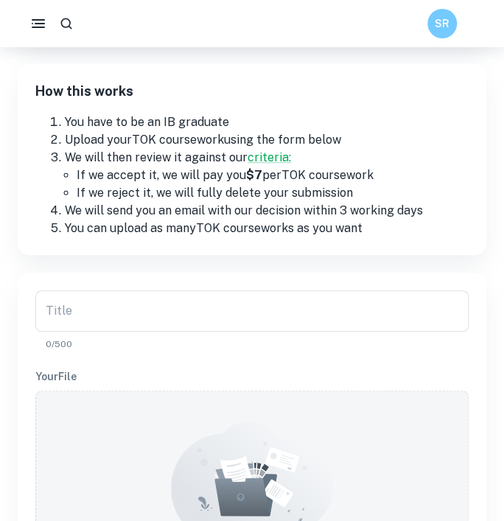
scroll to position [171, 0]
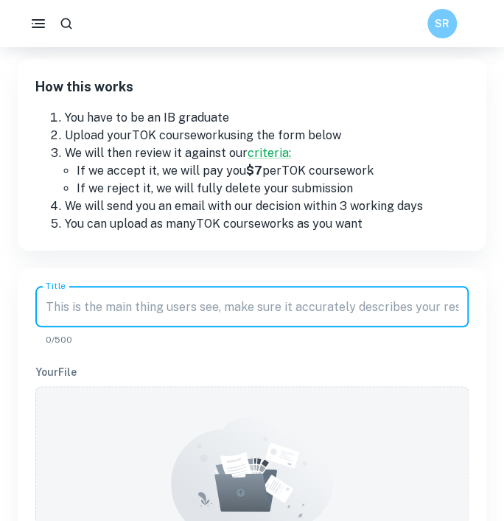
click at [196, 305] on input "Title" at bounding box center [252, 306] width 434 height 41
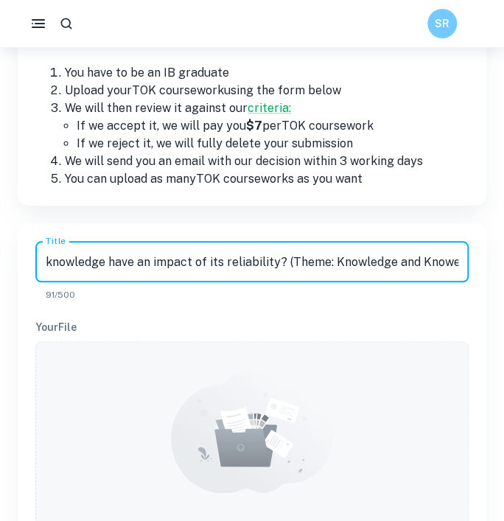
scroll to position [256, 0]
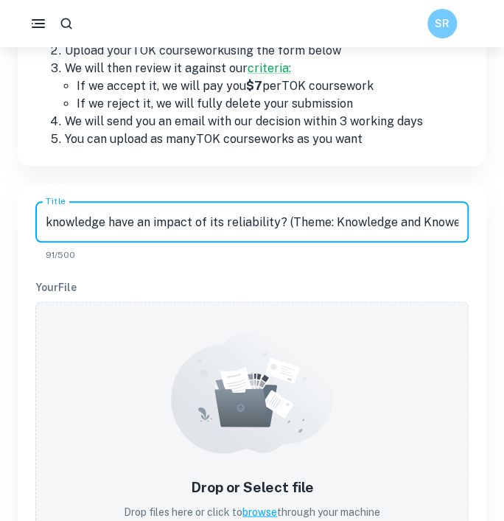
type input "What features of knowledge have an impact of its reliability? (Theme: Knowledge…"
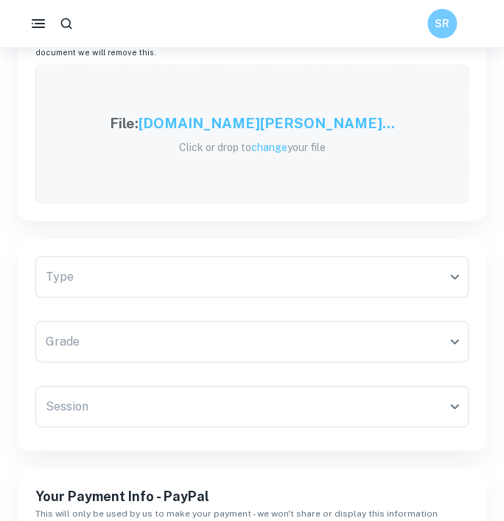
scroll to position [703, 0]
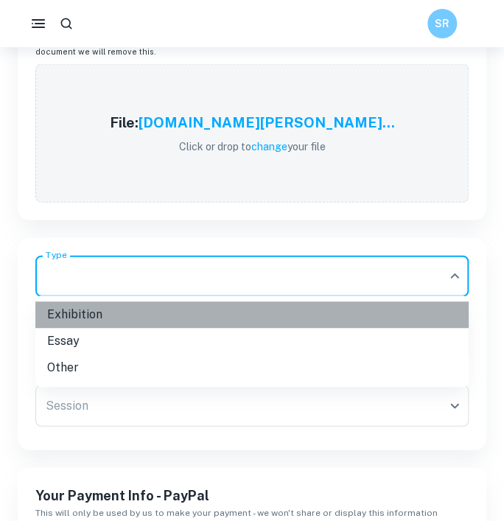
click at [215, 305] on li "Exhibition" at bounding box center [252, 315] width 434 height 27
type input "Exhibition"
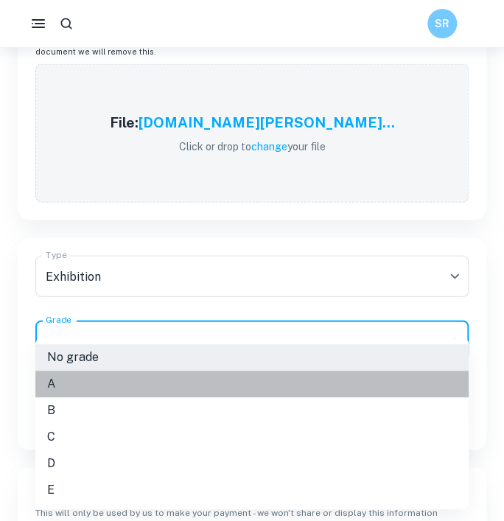
click at [181, 387] on li "A" at bounding box center [252, 384] width 434 height 27
type input "A"
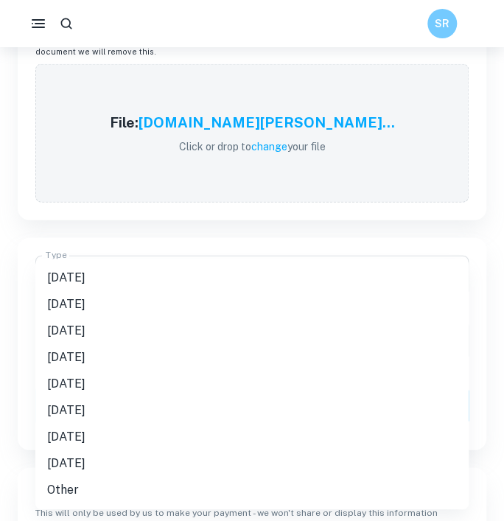
click at [80, 271] on li "[DATE]" at bounding box center [252, 278] width 434 height 27
type input "M25"
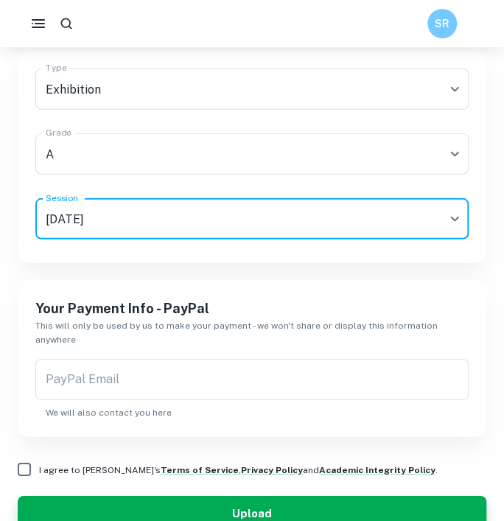
scroll to position [891, 0]
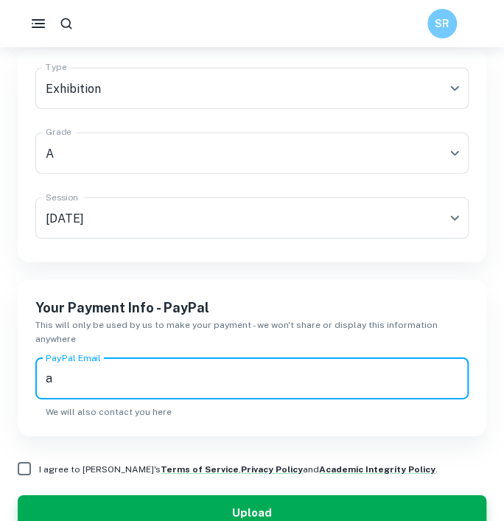
click at [111, 372] on input "a" at bounding box center [252, 378] width 434 height 41
type input "[EMAIL_ADDRESS][DOMAIN_NAME]"
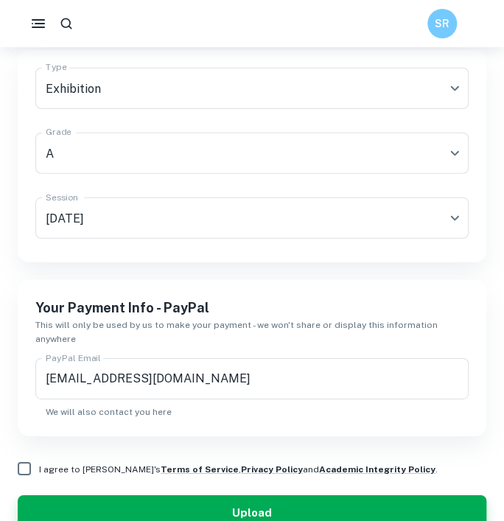
click at [38, 409] on div "Your Payment Info - PayPal This will only be used by us to make your payment - …" at bounding box center [252, 358] width 469 height 156
click at [28, 454] on input "I agree to [PERSON_NAME]'s Terms of Service , Privacy Policy and Academic Integ…" at bounding box center [24, 468] width 29 height 29
checkbox input "true"
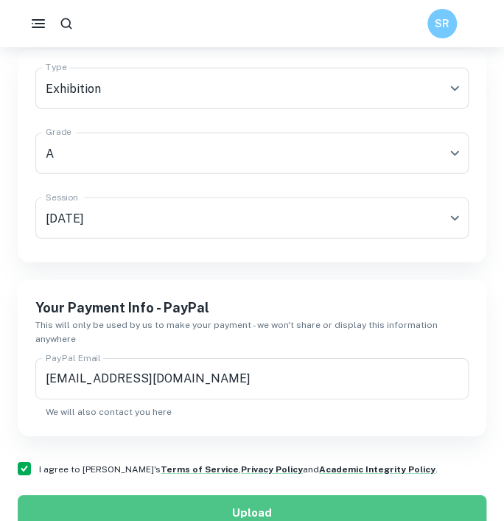
click at [100, 496] on button "Upload" at bounding box center [252, 513] width 469 height 35
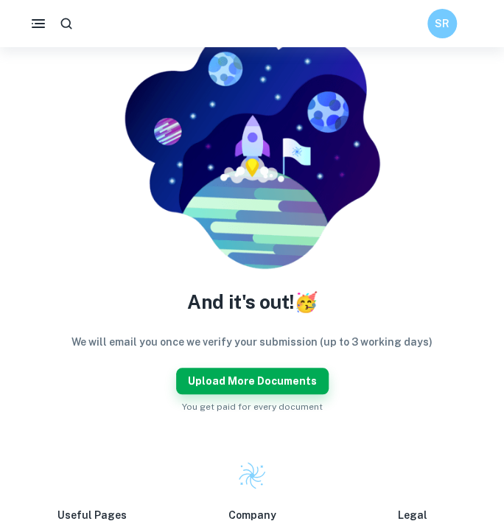
scroll to position [107, 0]
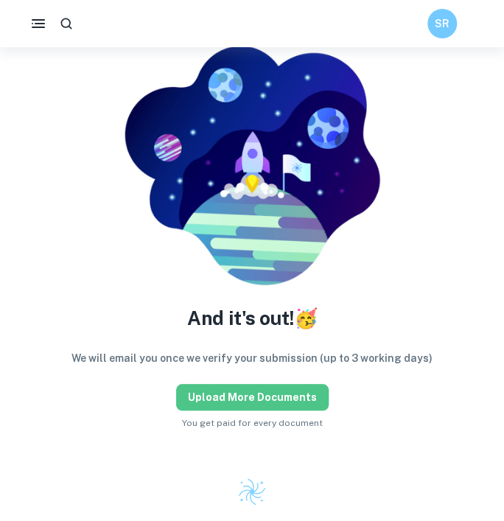
click at [279, 403] on button "Upload more documents" at bounding box center [252, 397] width 153 height 27
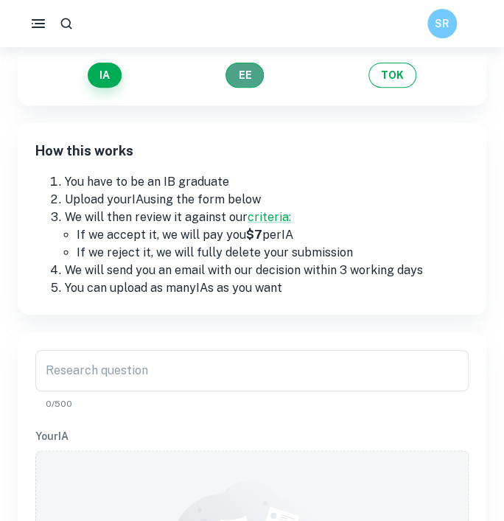
click at [259, 69] on button "EE" at bounding box center [245, 75] width 38 height 25
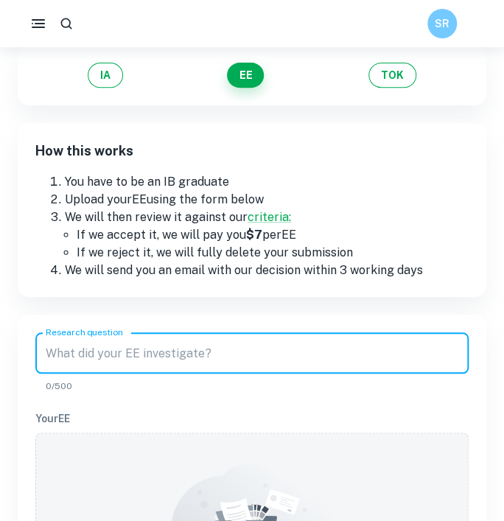
click at [136, 366] on input "Research question" at bounding box center [252, 353] width 434 height 41
paste input "To what extent does youth’s level of faith influence their attitude towards [PE…"
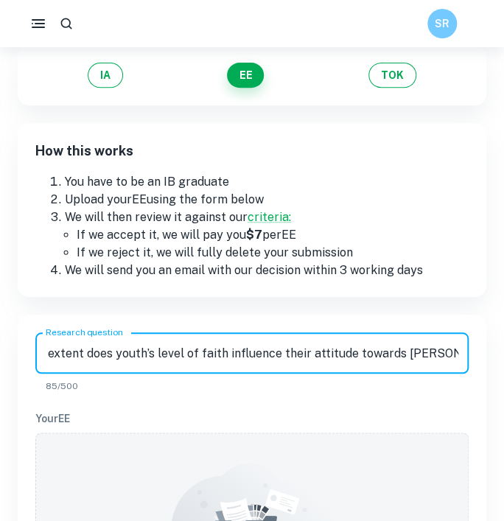
scroll to position [167, 0]
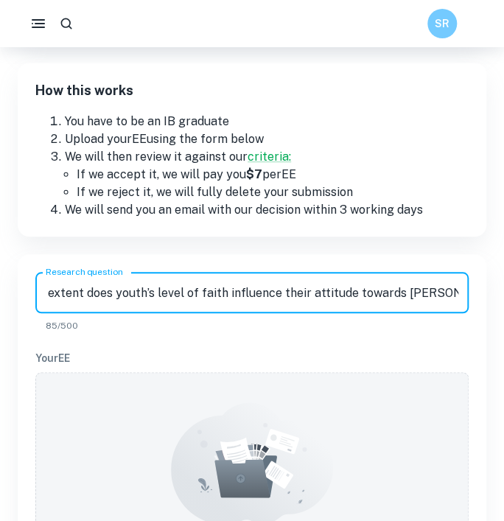
type input "To what extent does youth’s level of faith influence their attitude towards [PE…"
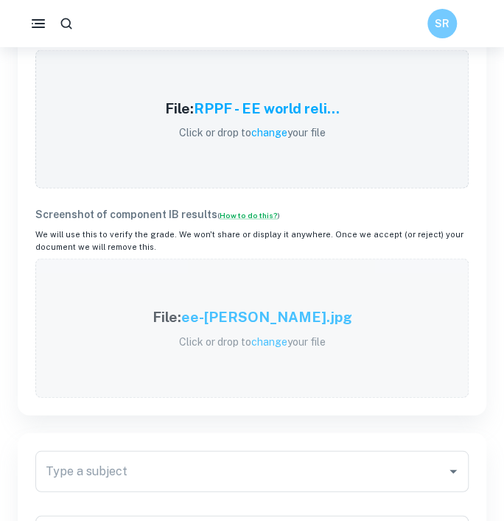
scroll to position [806, 0]
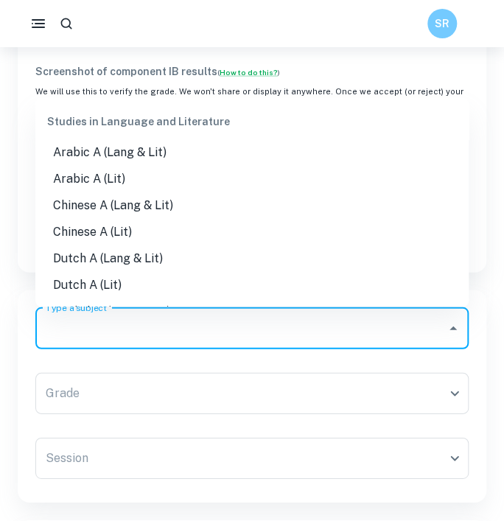
click at [184, 322] on input "Type a subject" at bounding box center [241, 329] width 398 height 28
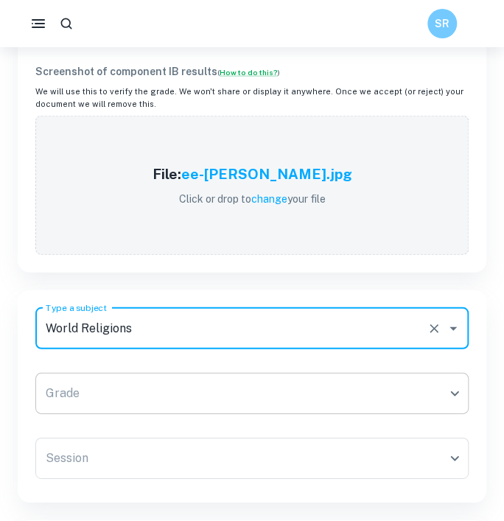
type input "World Religions"
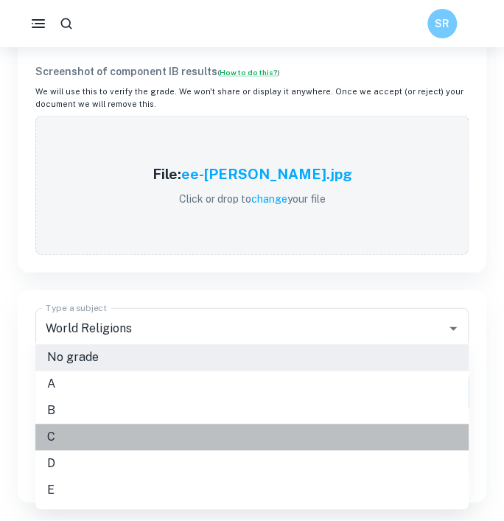
click at [76, 435] on li "C" at bounding box center [252, 437] width 434 height 27
type input "C"
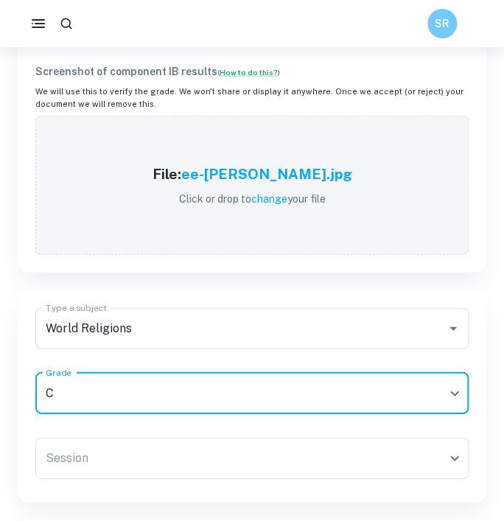
scroll to position [833, 0]
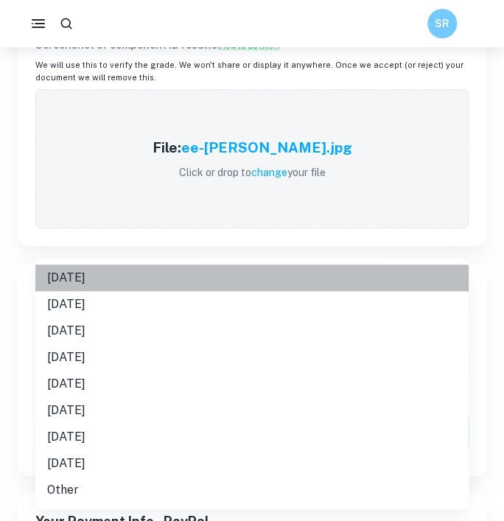
click at [96, 271] on li "[DATE]" at bounding box center [252, 278] width 434 height 27
type input "M25"
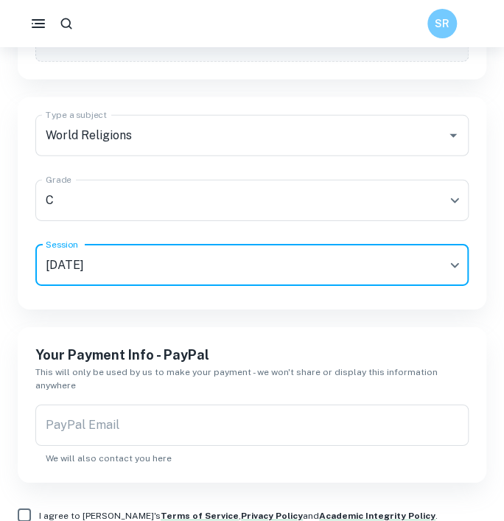
scroll to position [998, 0]
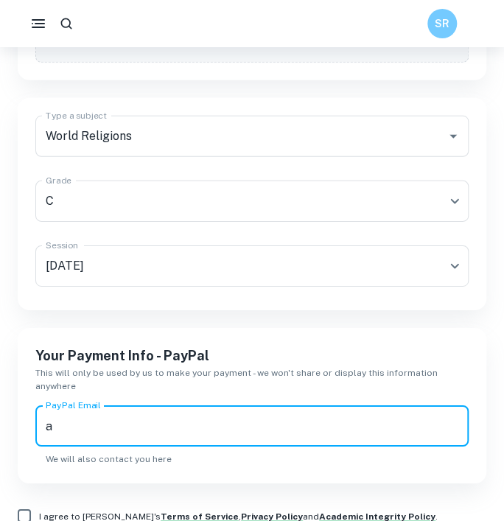
click at [148, 423] on input "a" at bounding box center [252, 426] width 434 height 41
type input "[EMAIL_ADDRESS][DOMAIN_NAME]"
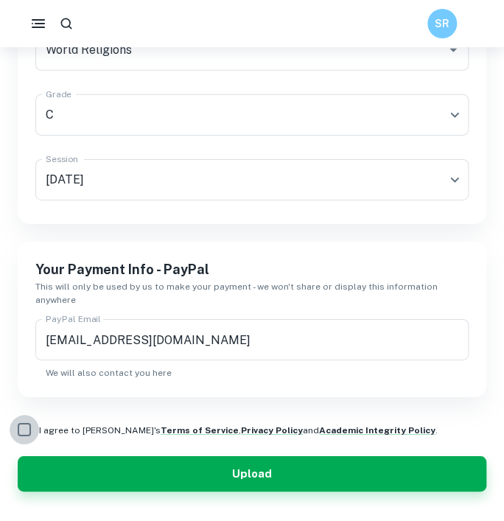
click at [24, 415] on input "I agree to [PERSON_NAME]'s Terms of Service , Privacy Policy and Academic Integ…" at bounding box center [24, 429] width 29 height 29
checkbox input "true"
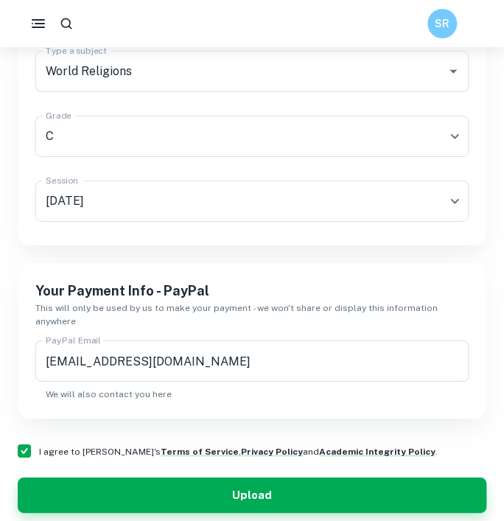
scroll to position [1477, 0]
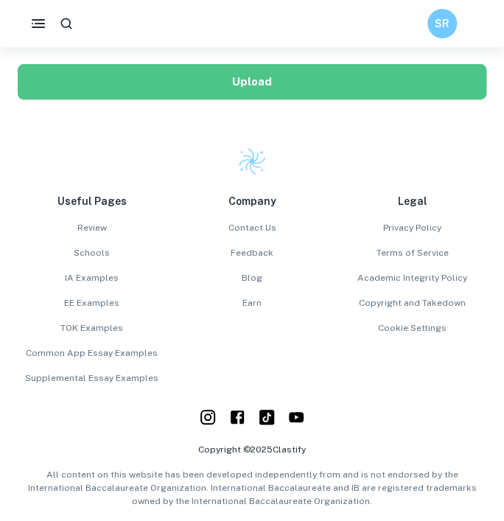
click at [202, 69] on button "Upload" at bounding box center [252, 81] width 469 height 35
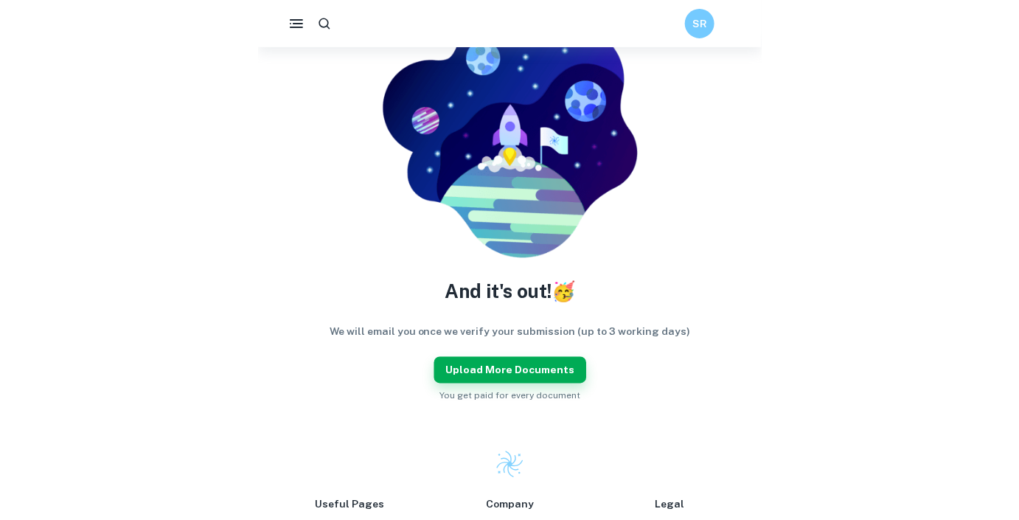
scroll to position [0, 0]
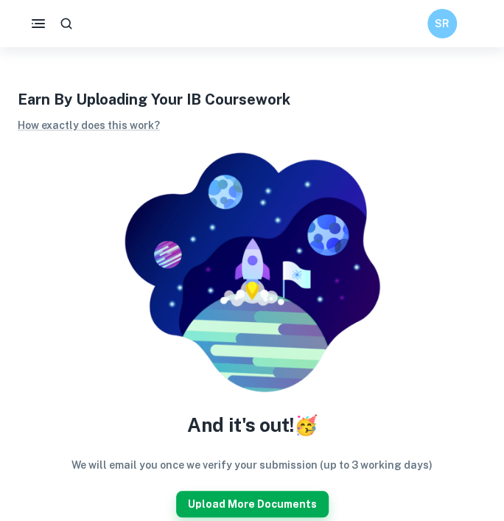
click at [358, 105] on h1 "Earn By Uploading Your IB Coursework" at bounding box center [252, 99] width 469 height 22
